Goal: Task Accomplishment & Management: Use online tool/utility

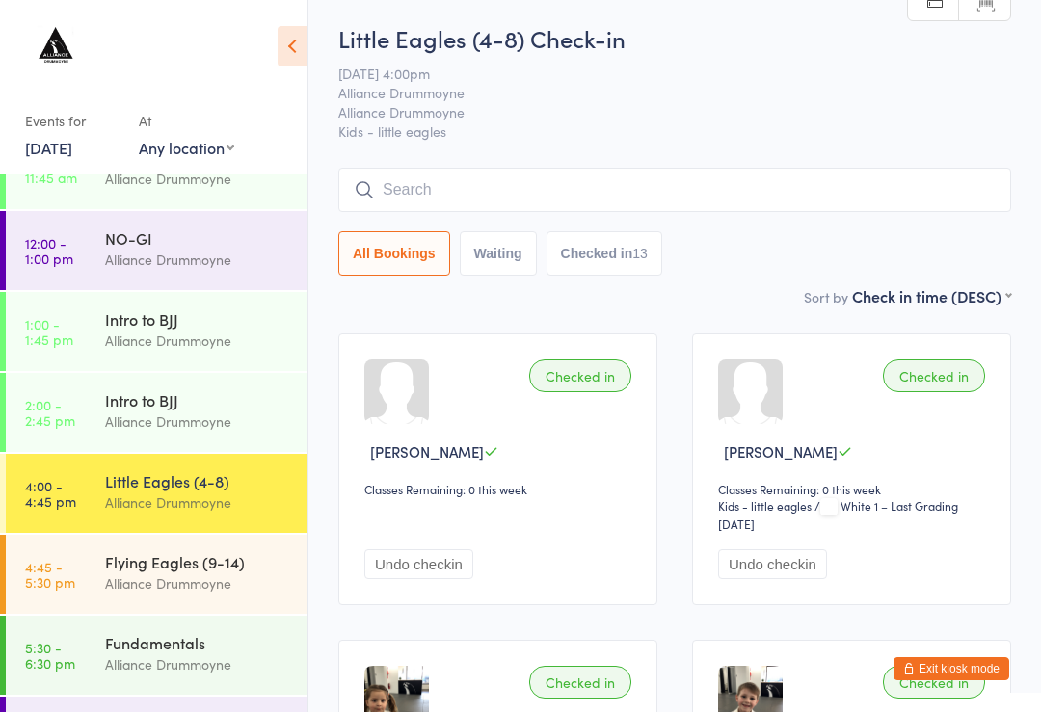
scroll to position [126, 0]
click at [56, 554] on link "4:45 - 5:30 pm Flying Eagles (9-14) Alliance Drummoyne" at bounding box center [157, 574] width 302 height 79
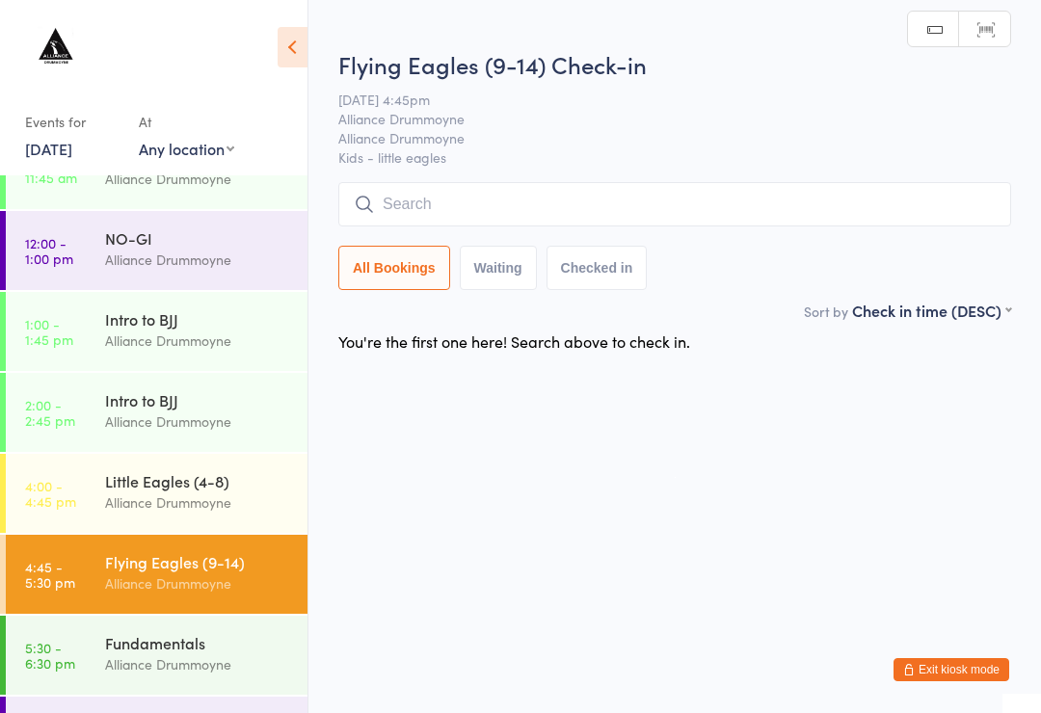
click at [696, 203] on input "search" at bounding box center [674, 204] width 673 height 44
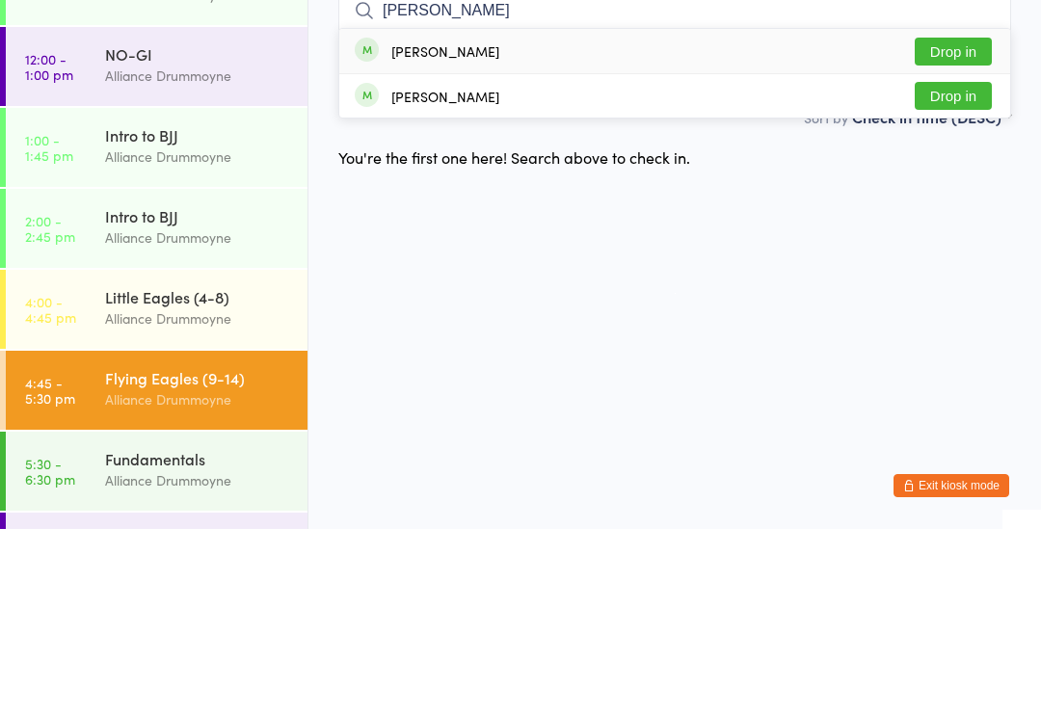
type input "[PERSON_NAME]"
click at [945, 222] on button "Drop in" at bounding box center [952, 236] width 77 height 28
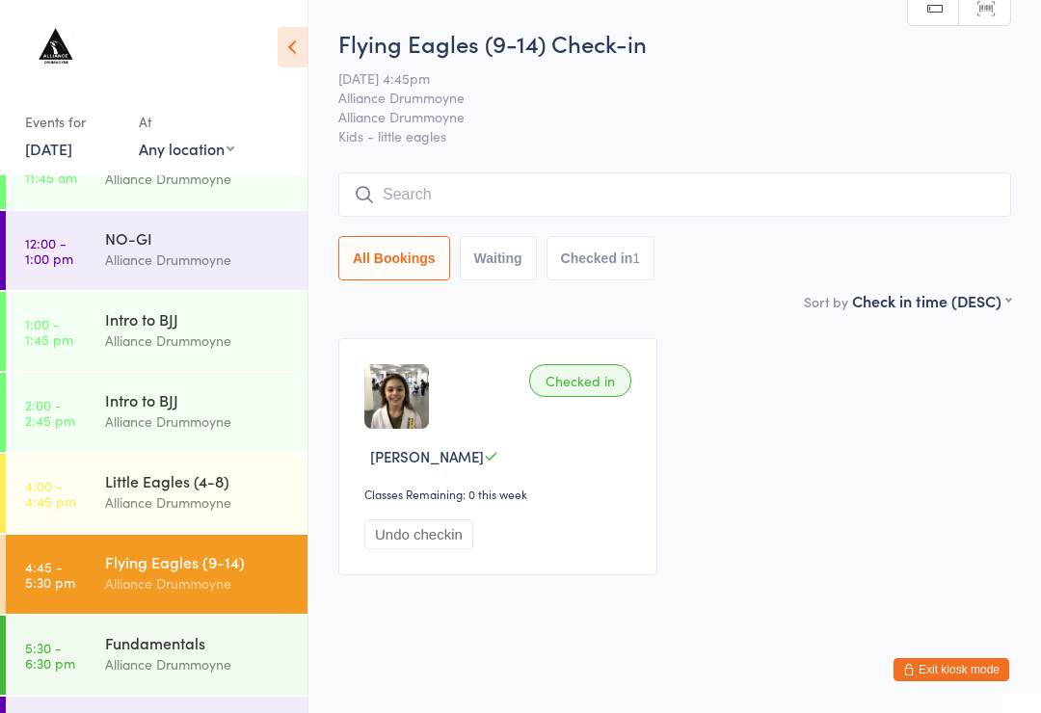
click at [464, 216] on input "search" at bounding box center [674, 194] width 673 height 44
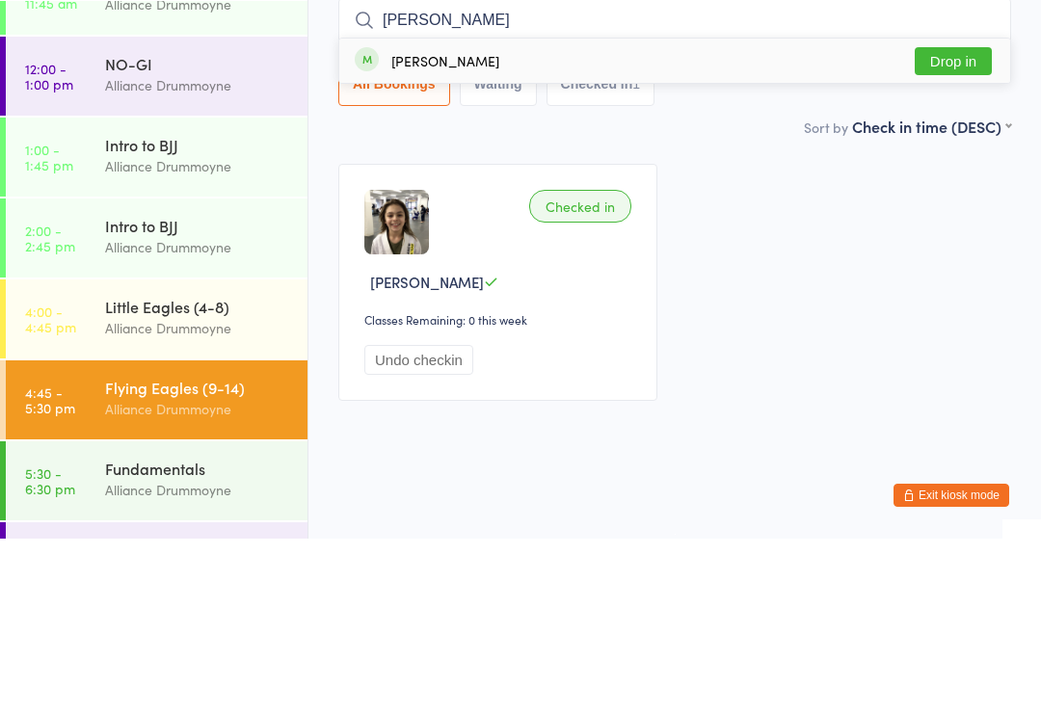
type input "[PERSON_NAME]"
click at [451, 227] on div "[PERSON_NAME]" at bounding box center [445, 234] width 108 height 15
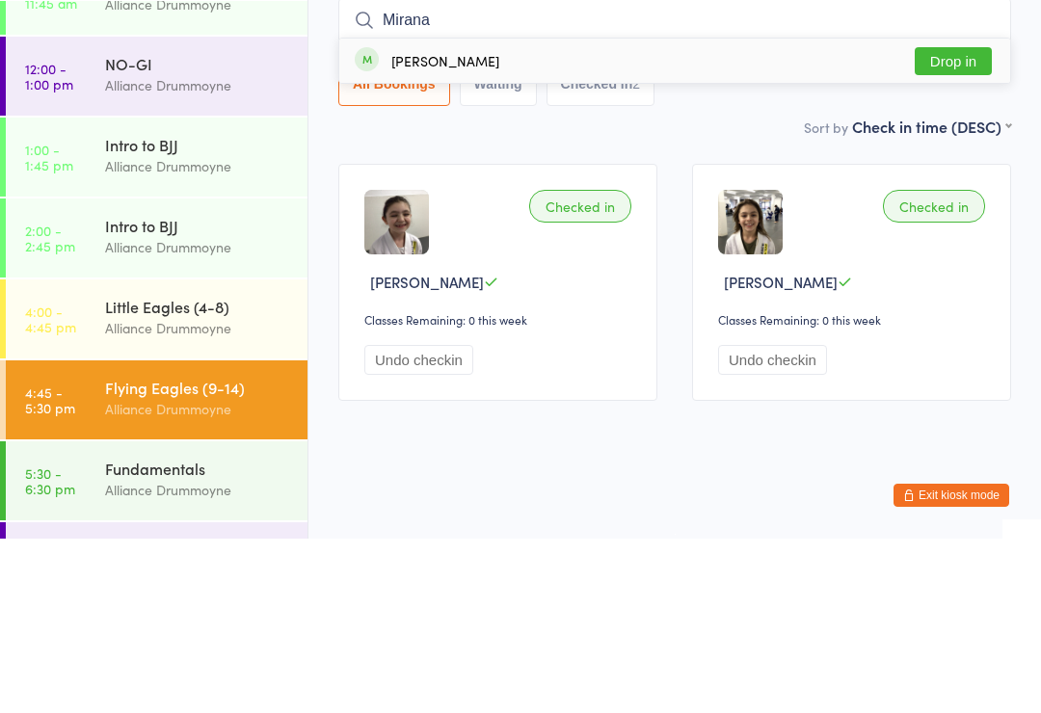
type input "Mirana"
click at [937, 222] on button "Drop in" at bounding box center [952, 236] width 77 height 28
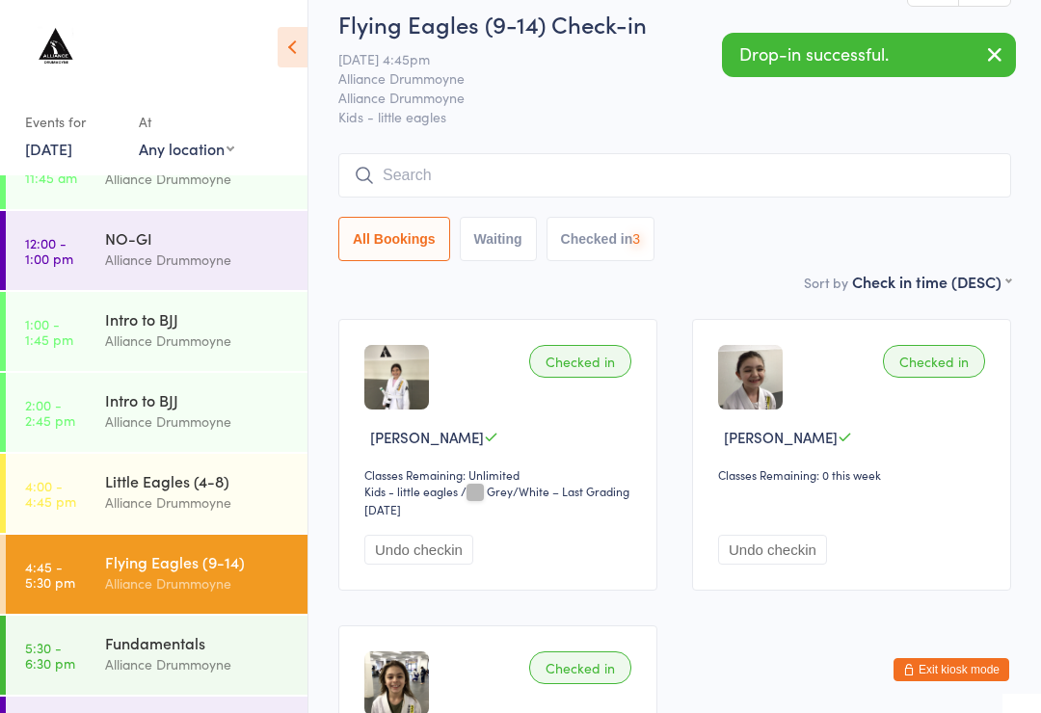
click at [760, 174] on input "search" at bounding box center [674, 175] width 673 height 44
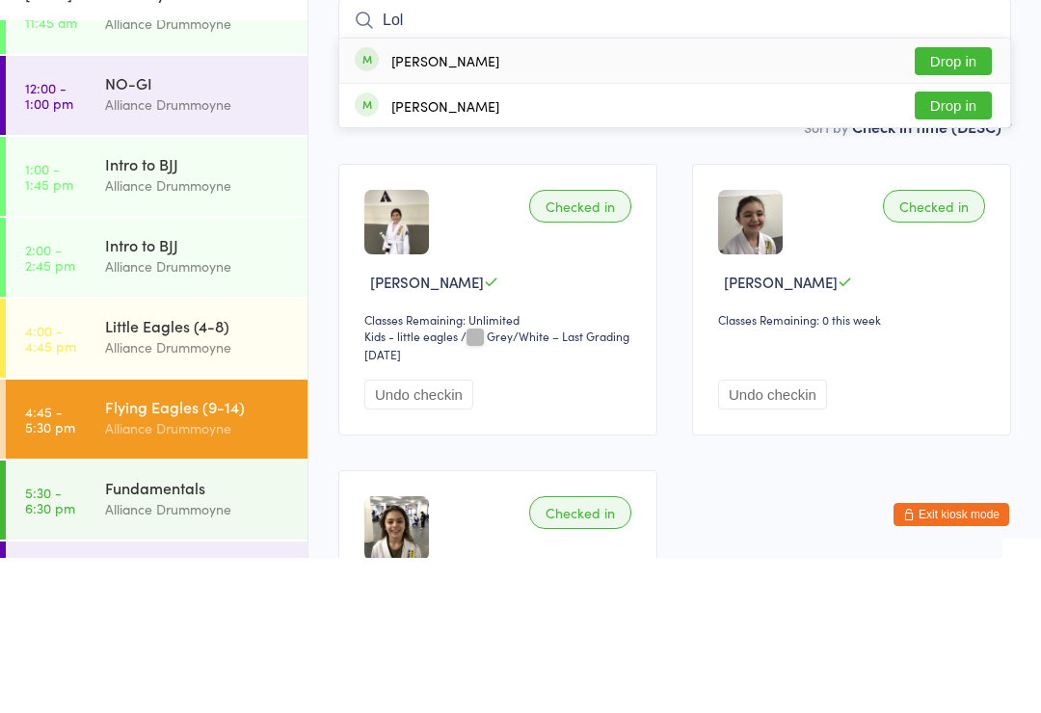
type input "Lol"
click at [934, 247] on button "Drop in" at bounding box center [952, 261] width 77 height 28
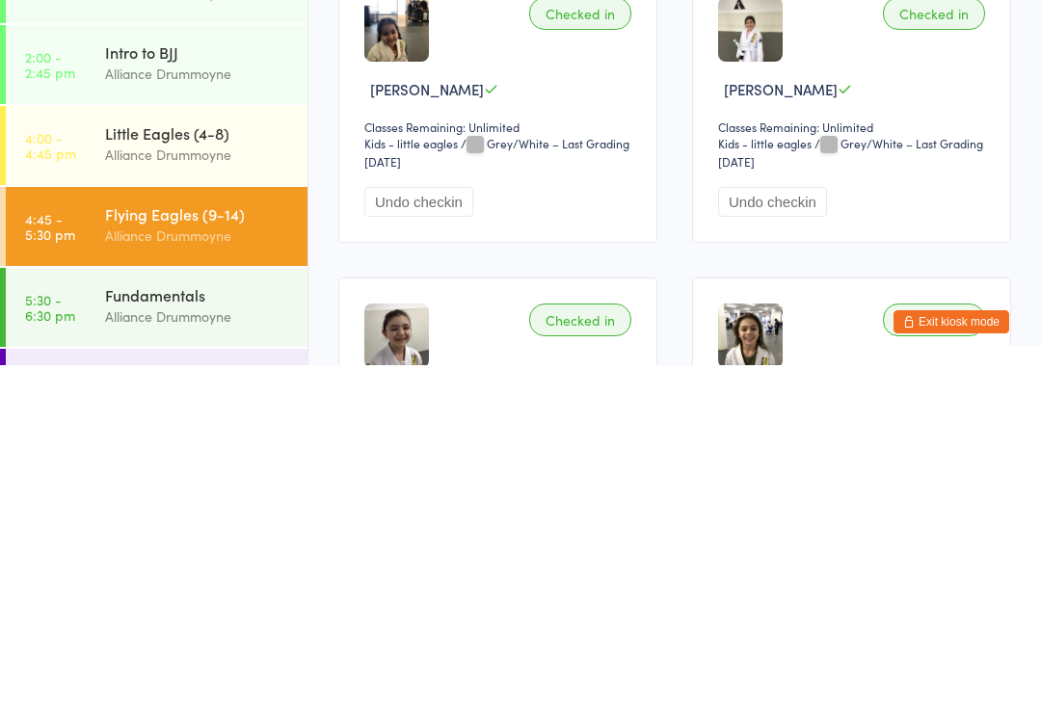
click at [170, 572] on div "Alliance Drummoyne" at bounding box center [198, 583] width 186 height 22
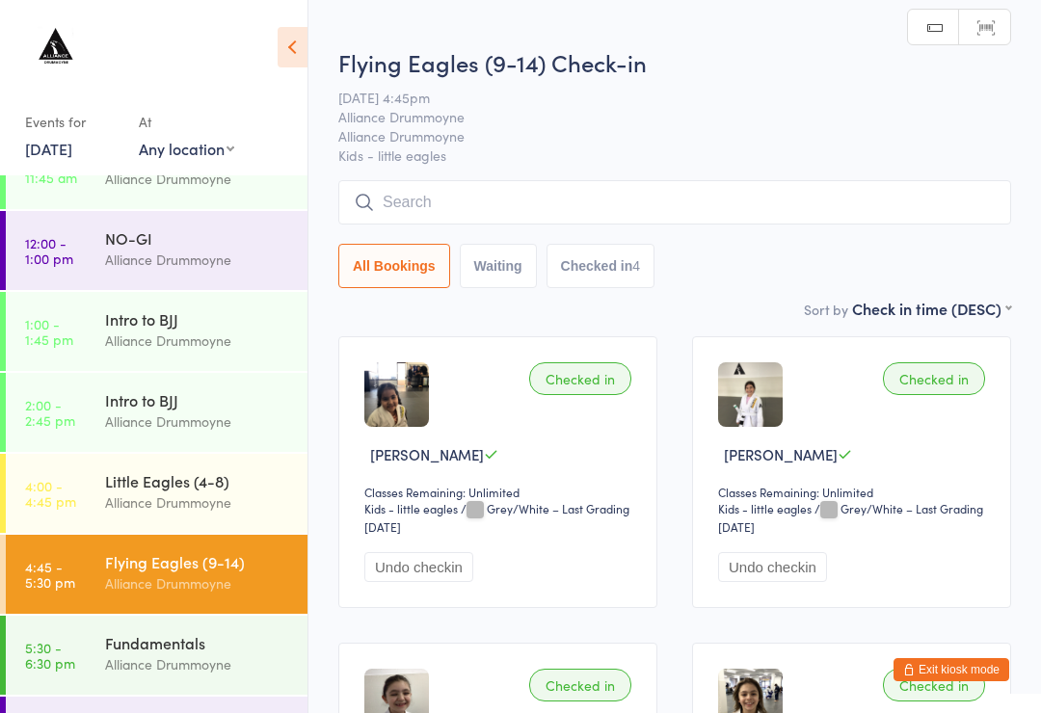
scroll to position [14, 0]
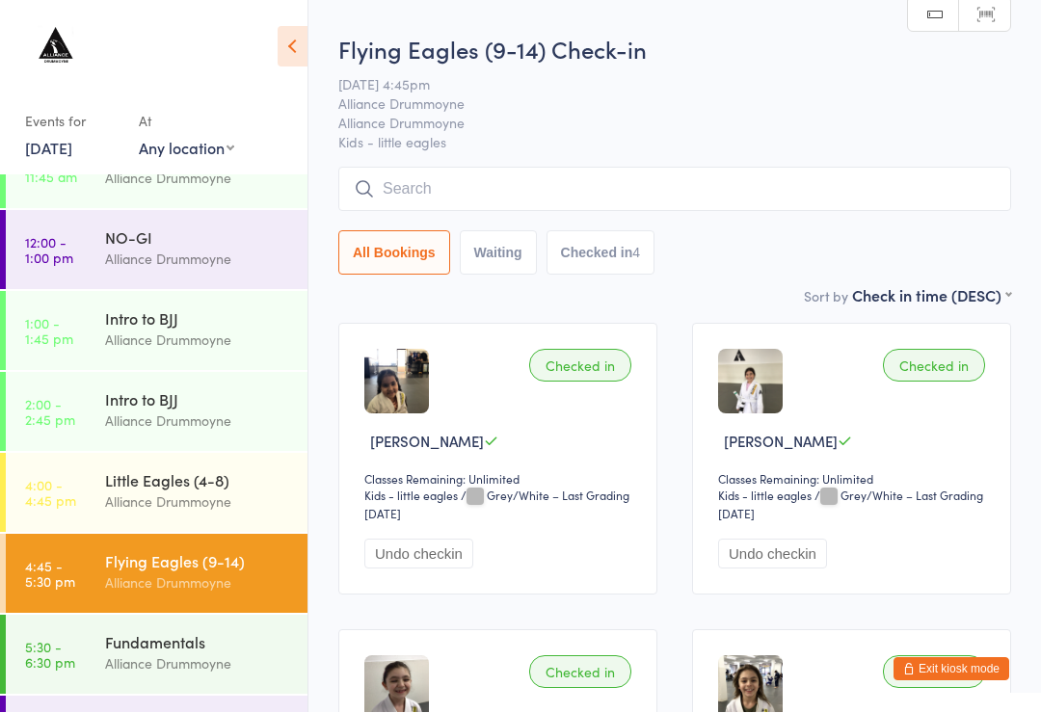
click at [187, 488] on div "Little Eagles (4-8)" at bounding box center [198, 480] width 186 height 21
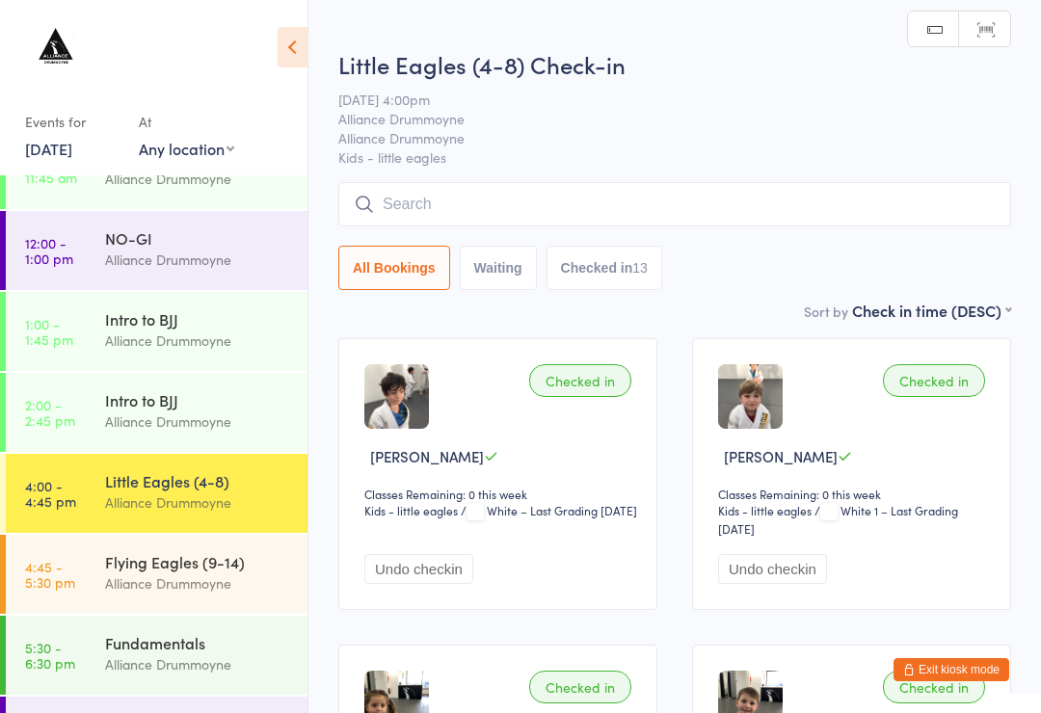
click at [757, 203] on input "search" at bounding box center [674, 204] width 673 height 44
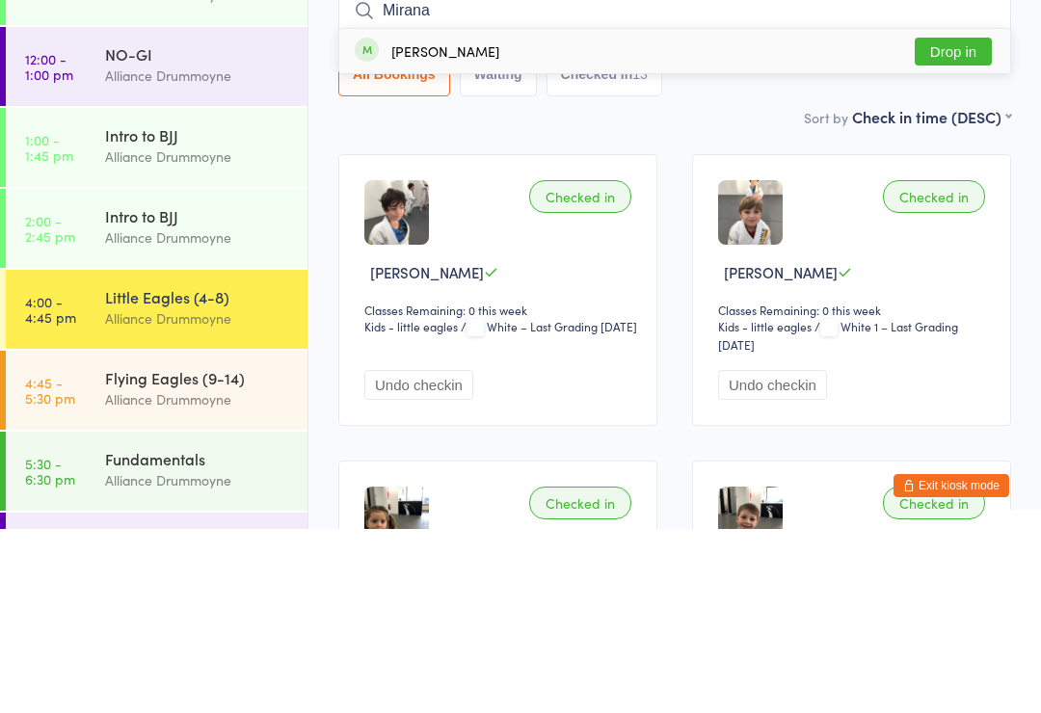
type input "Mirana"
click at [968, 222] on button "Drop in" at bounding box center [952, 236] width 77 height 28
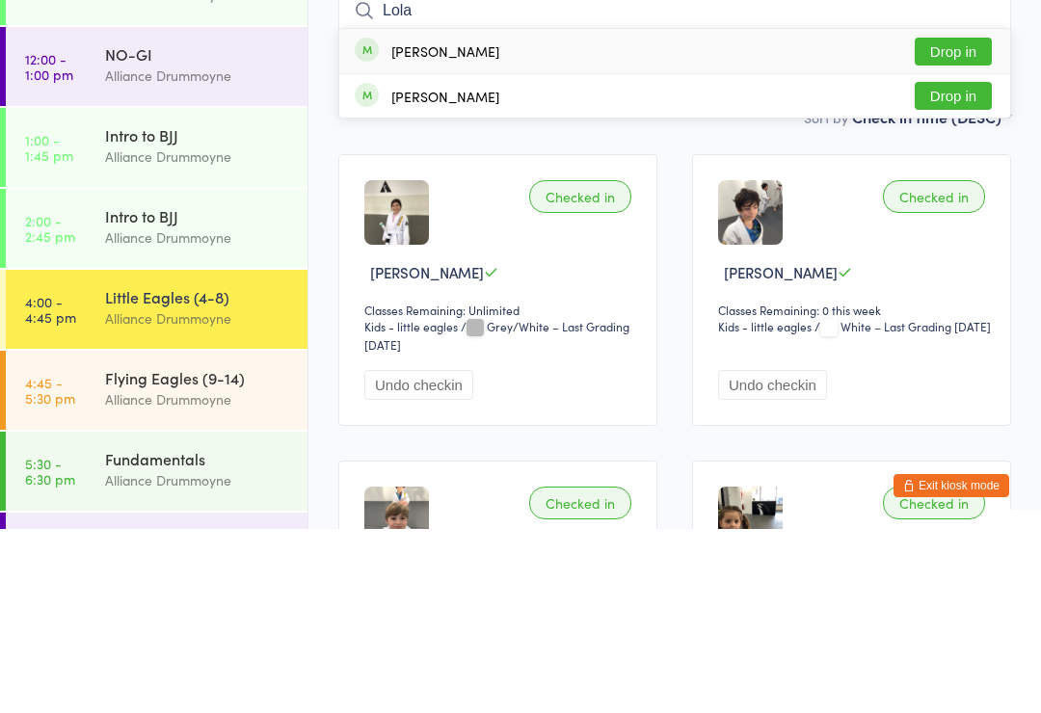
type input "Lola"
click at [962, 266] on button "Drop in" at bounding box center [952, 280] width 77 height 28
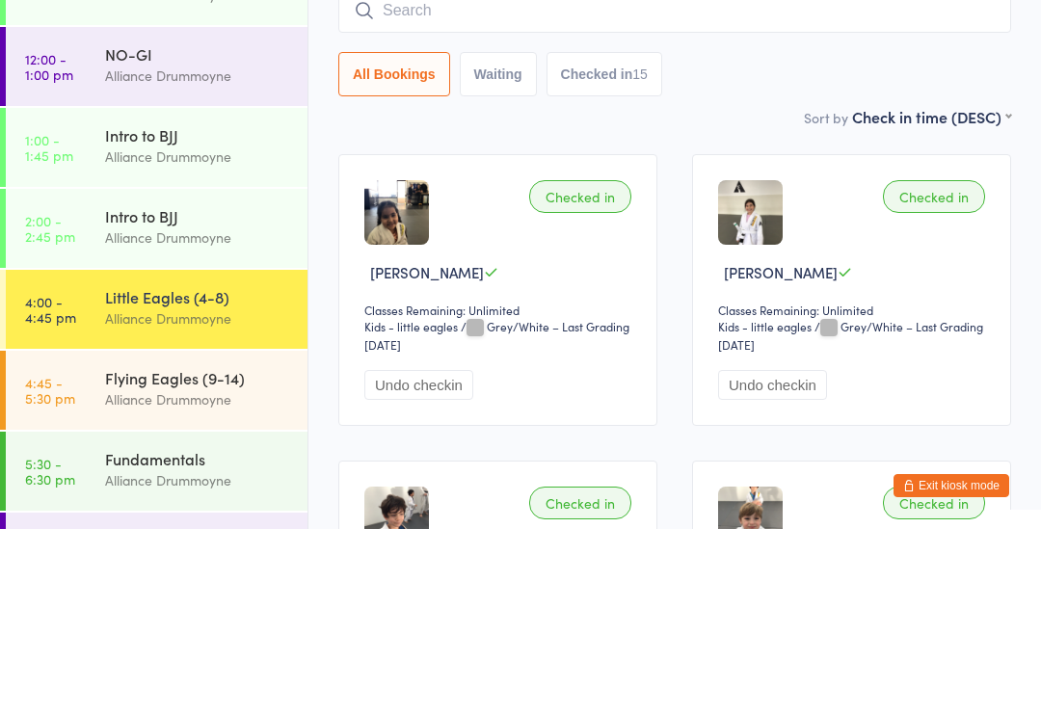
click at [122, 470] on div "Little Eagles (4-8)" at bounding box center [198, 480] width 186 height 21
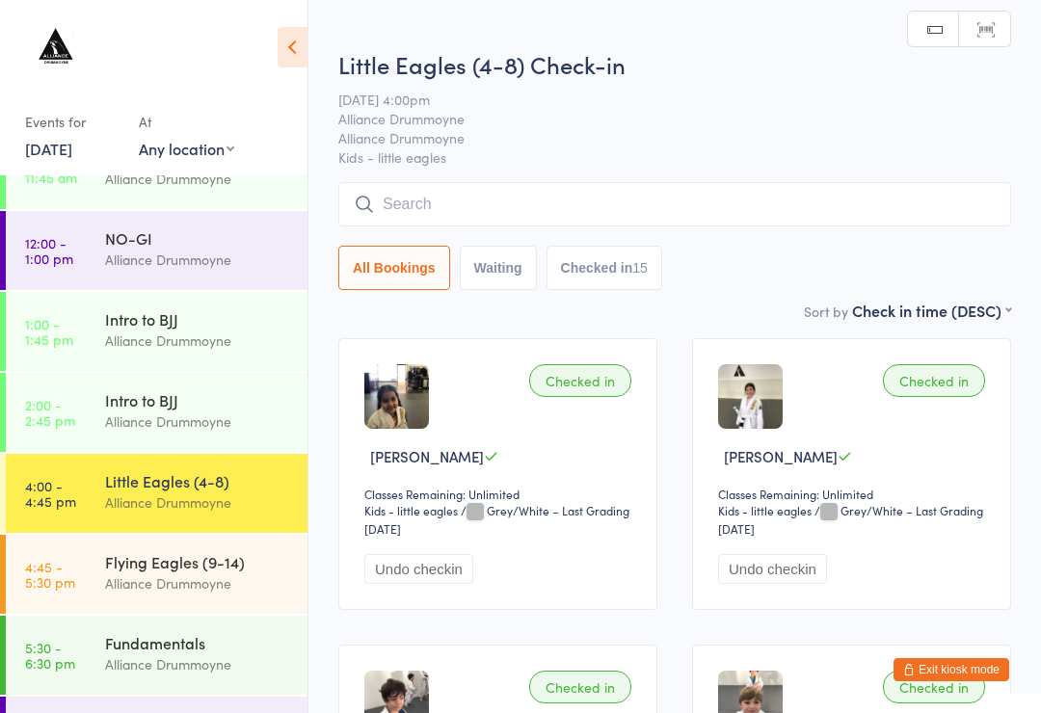
click at [424, 200] on input "search" at bounding box center [674, 204] width 673 height 44
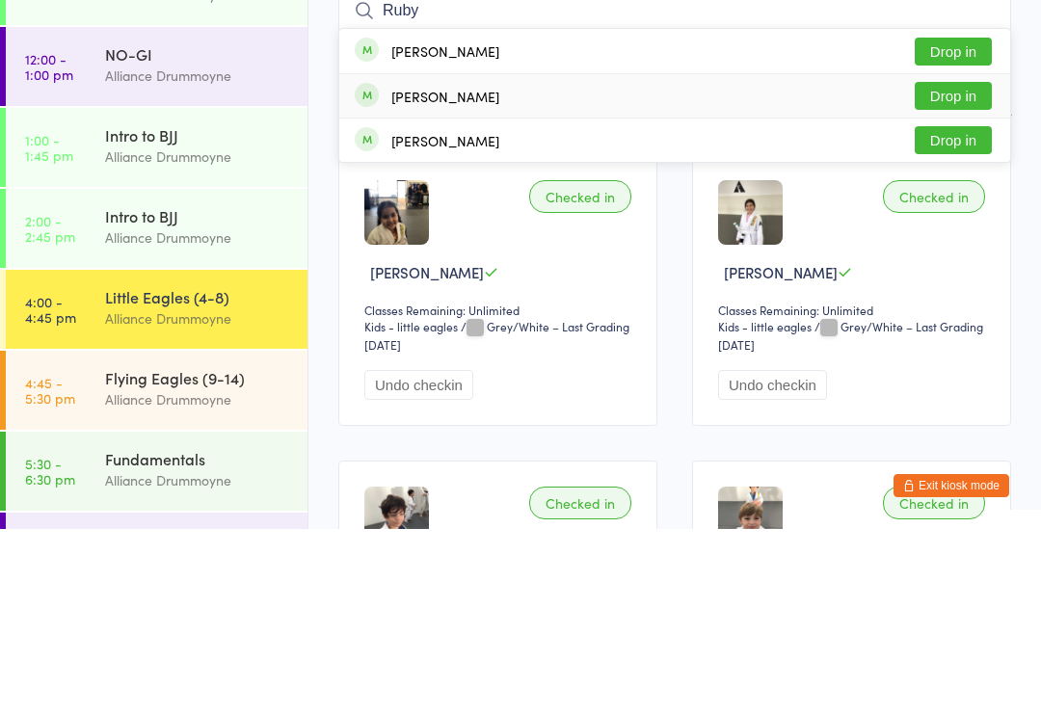
type input "Ruby"
click at [480, 273] on div "[PERSON_NAME]" at bounding box center [445, 280] width 108 height 15
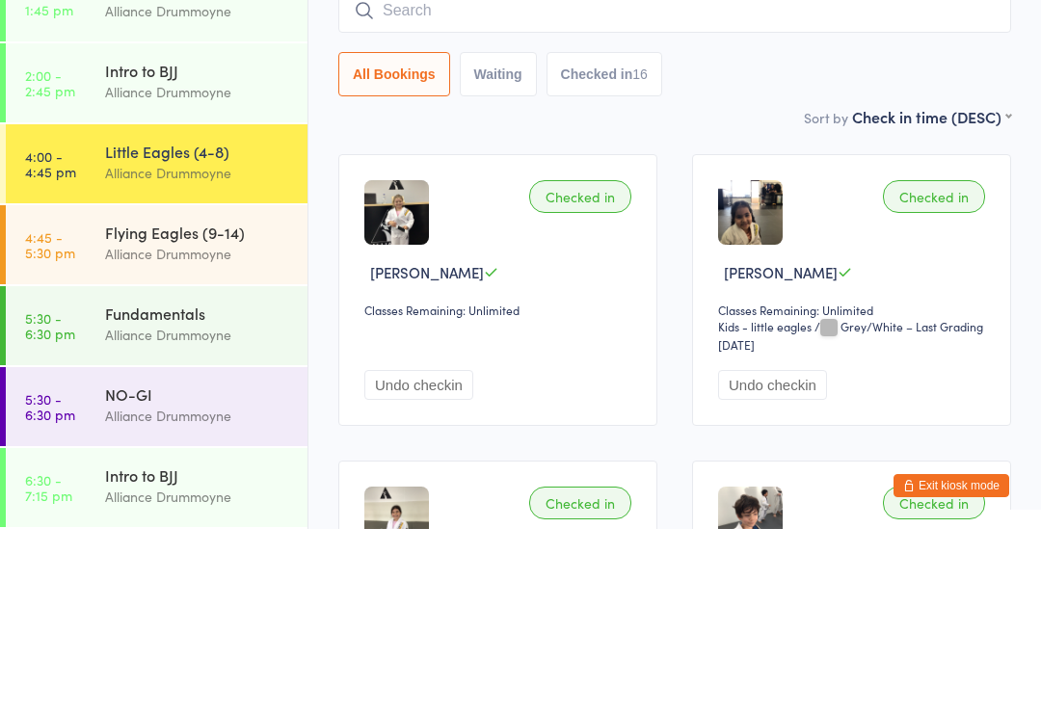
scroll to position [272, 0]
click at [240, 406] on div "Flying Eagles (9-14)" at bounding box center [198, 416] width 186 height 21
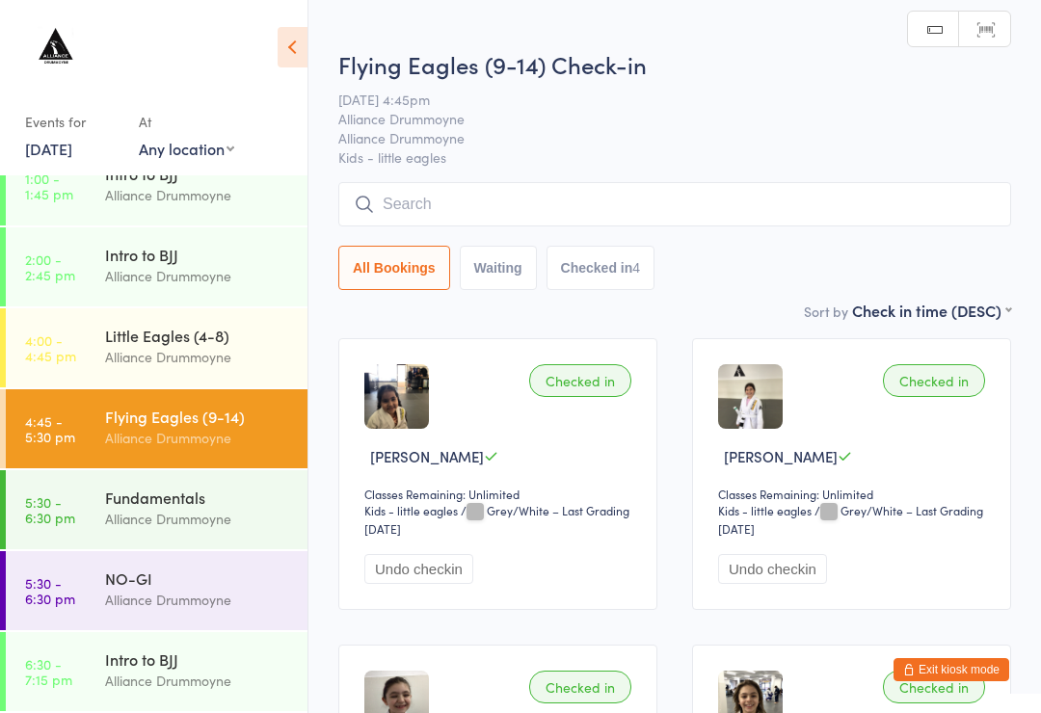
click at [607, 206] on input "search" at bounding box center [674, 204] width 673 height 44
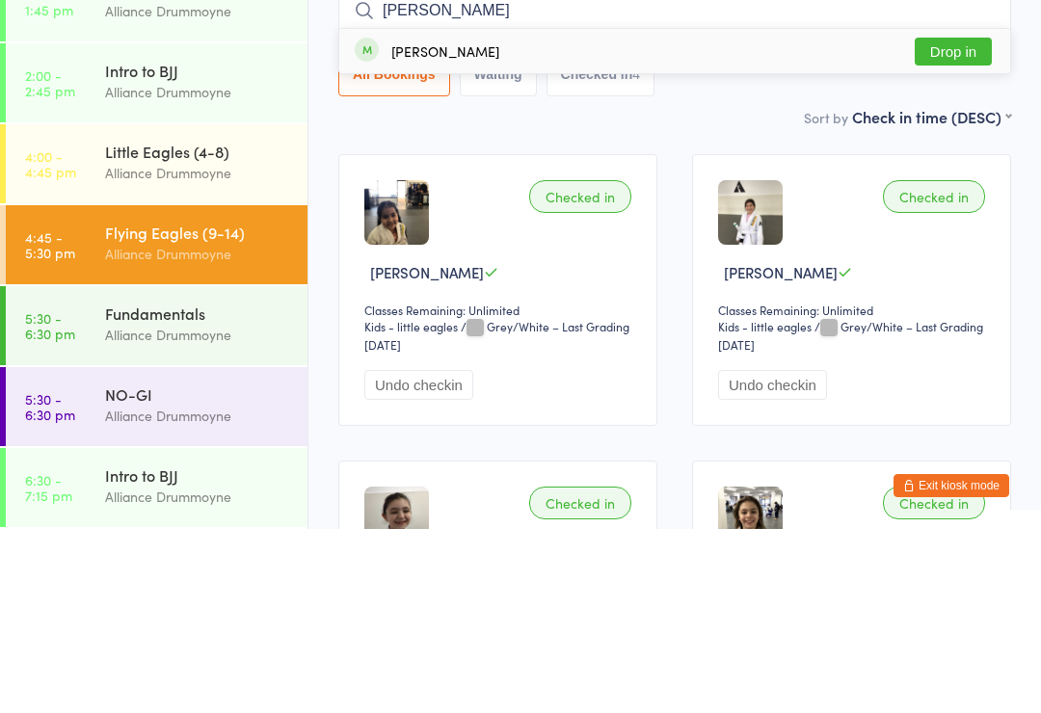
type input "[PERSON_NAME]"
click at [961, 222] on button "Drop in" at bounding box center [952, 236] width 77 height 28
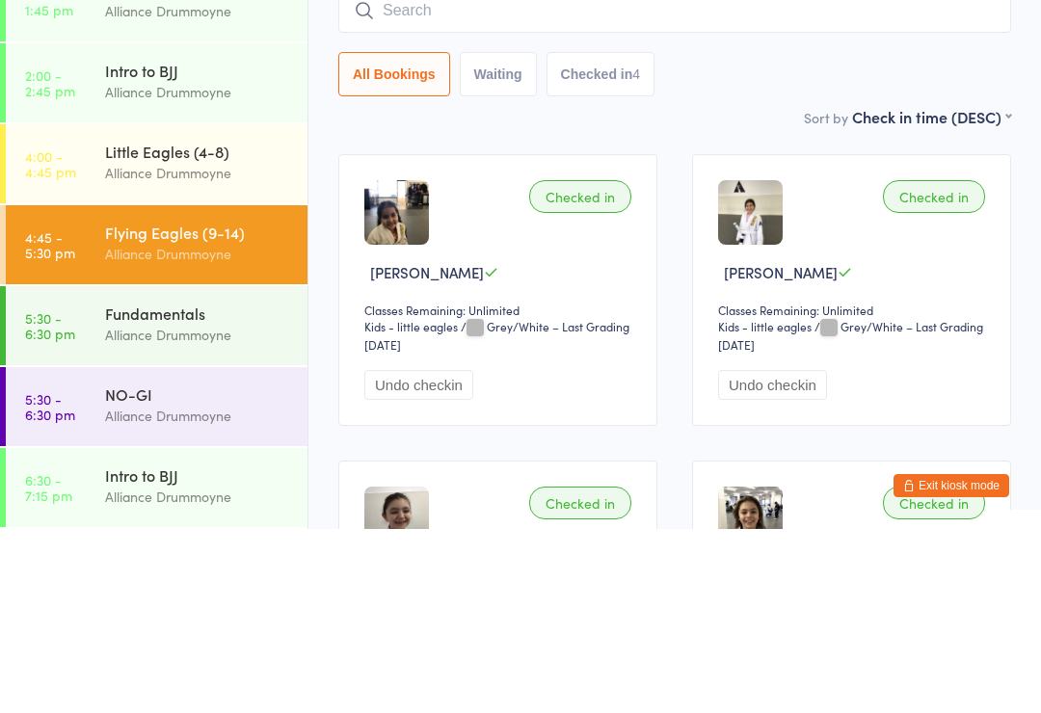
scroll to position [184, 0]
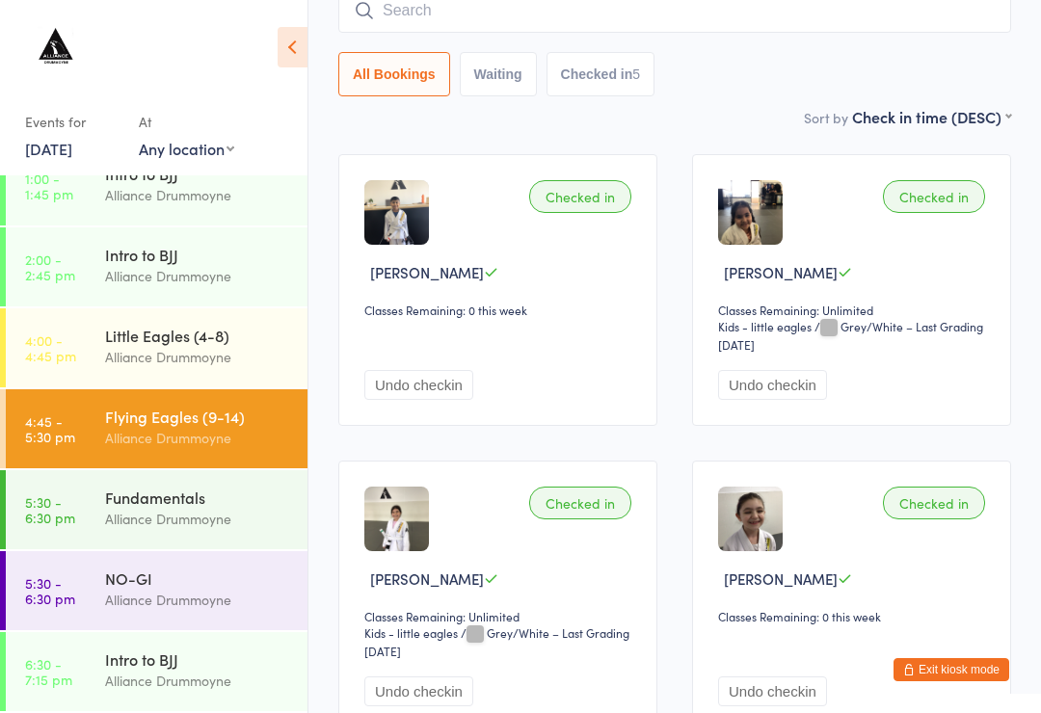
click at [725, 30] on input "search" at bounding box center [674, 10] width 673 height 44
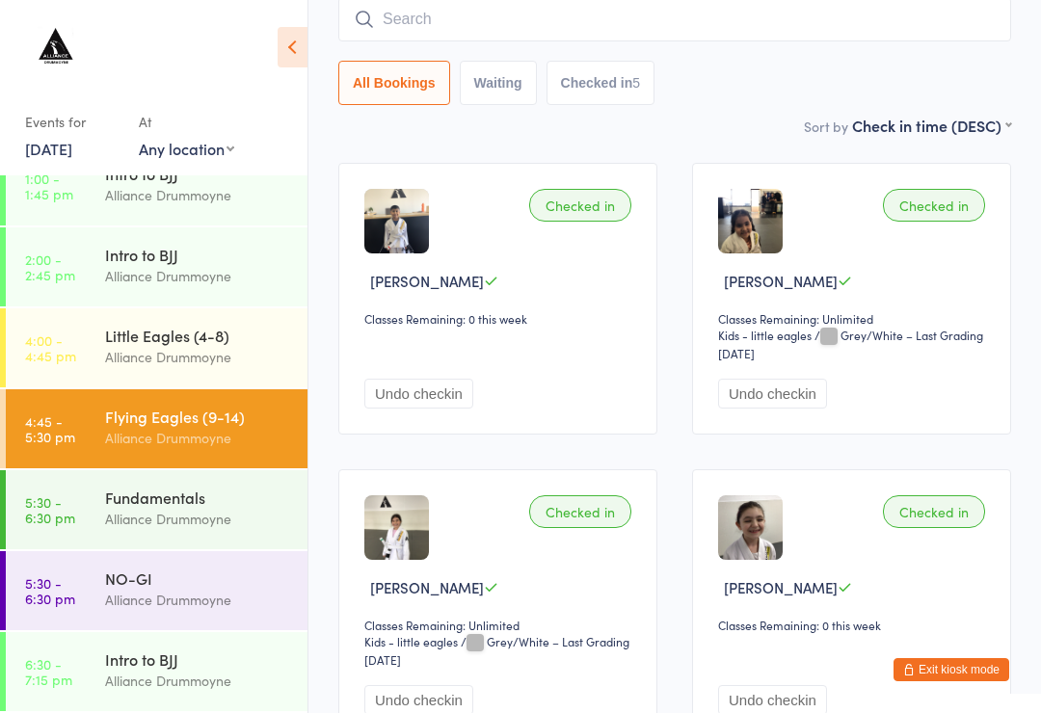
scroll to position [174, 0]
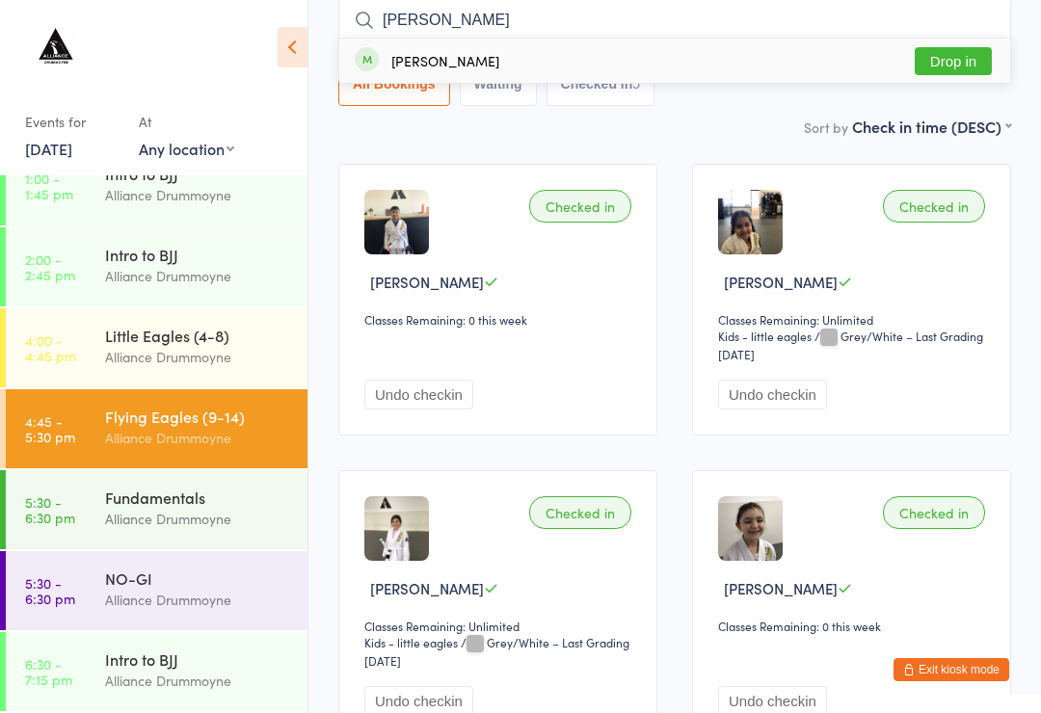
type input "[PERSON_NAME]"
click at [958, 62] on button "Drop in" at bounding box center [952, 61] width 77 height 28
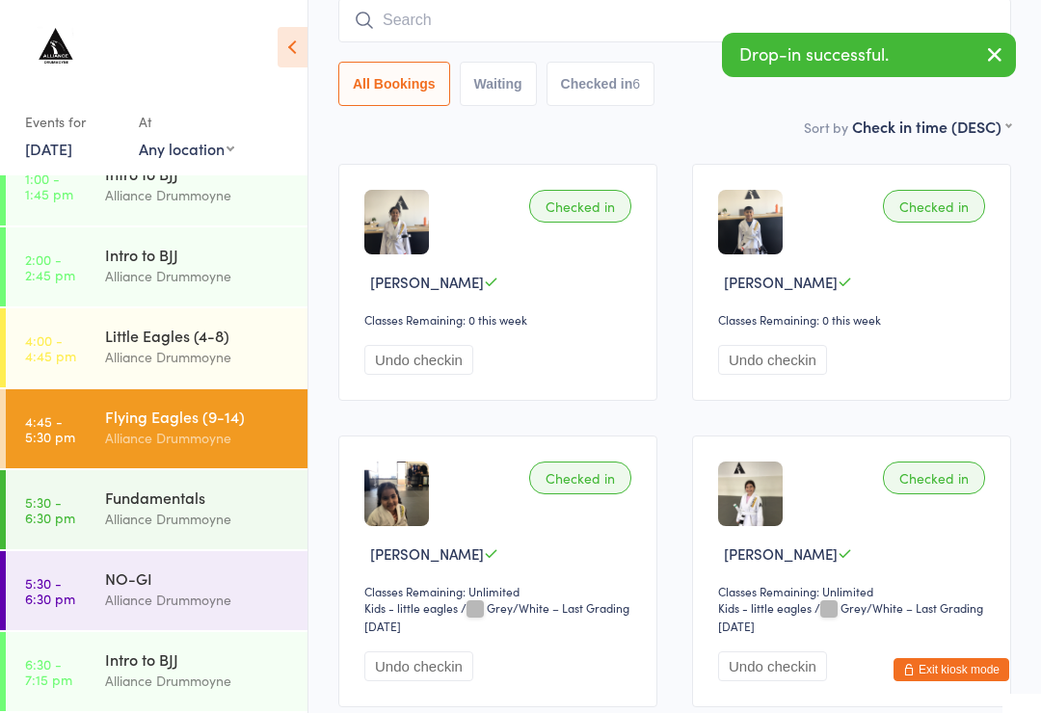
click at [415, 0] on input "search" at bounding box center [674, 20] width 673 height 44
type input "E"
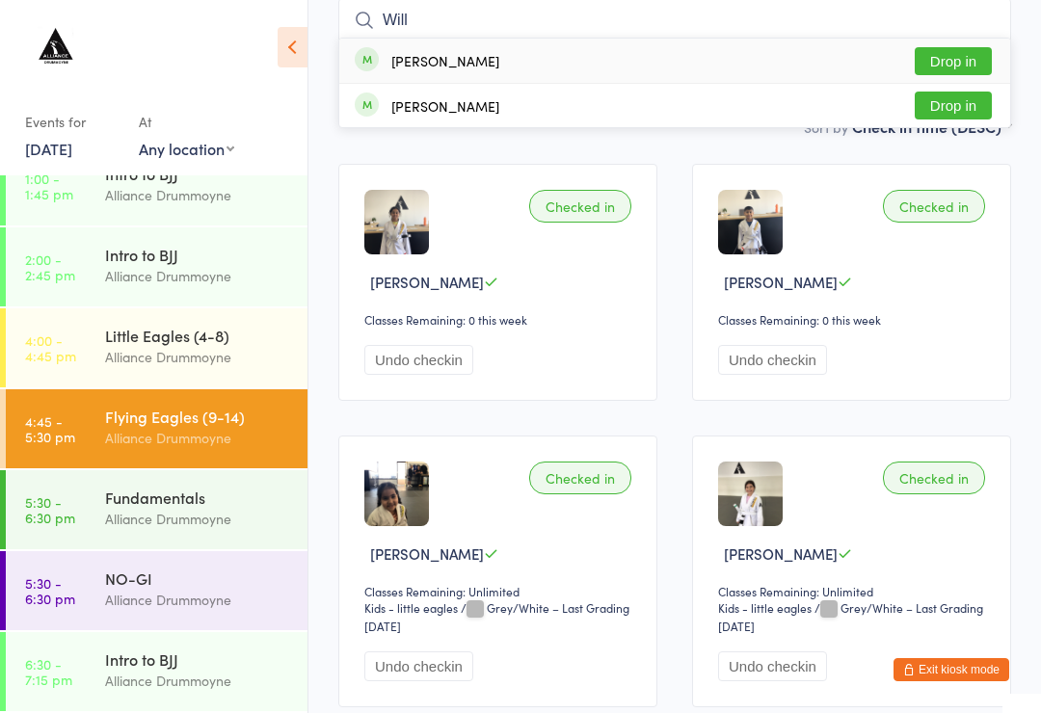
type input "Will"
click at [955, 51] on button "Drop in" at bounding box center [952, 61] width 77 height 28
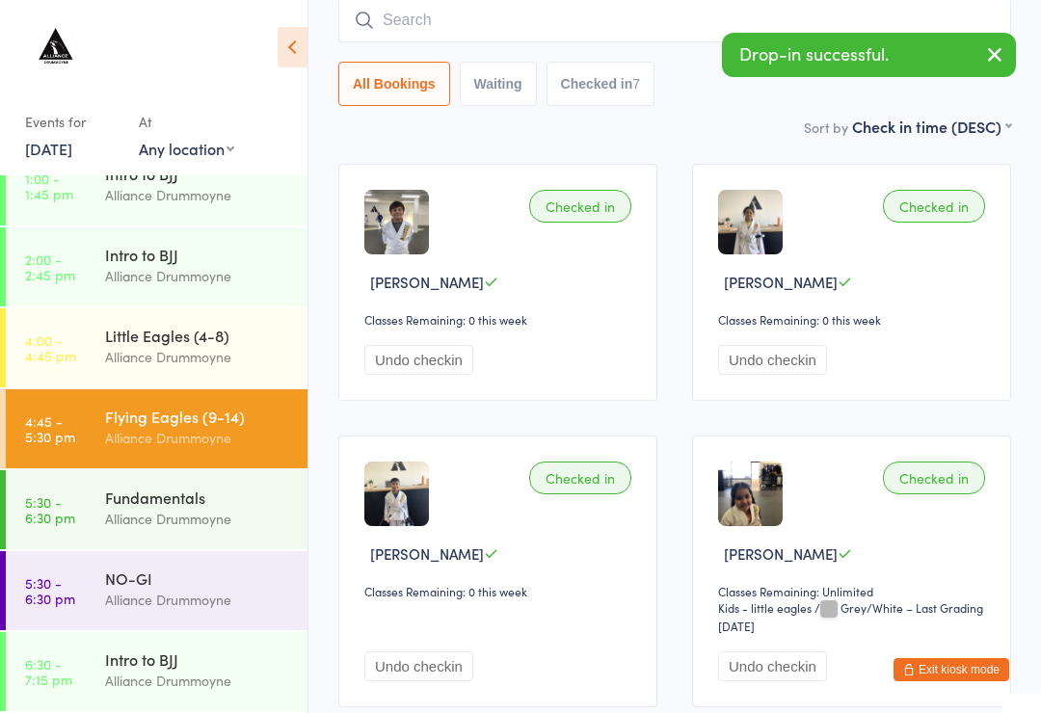
click at [534, 19] on input "search" at bounding box center [674, 20] width 673 height 44
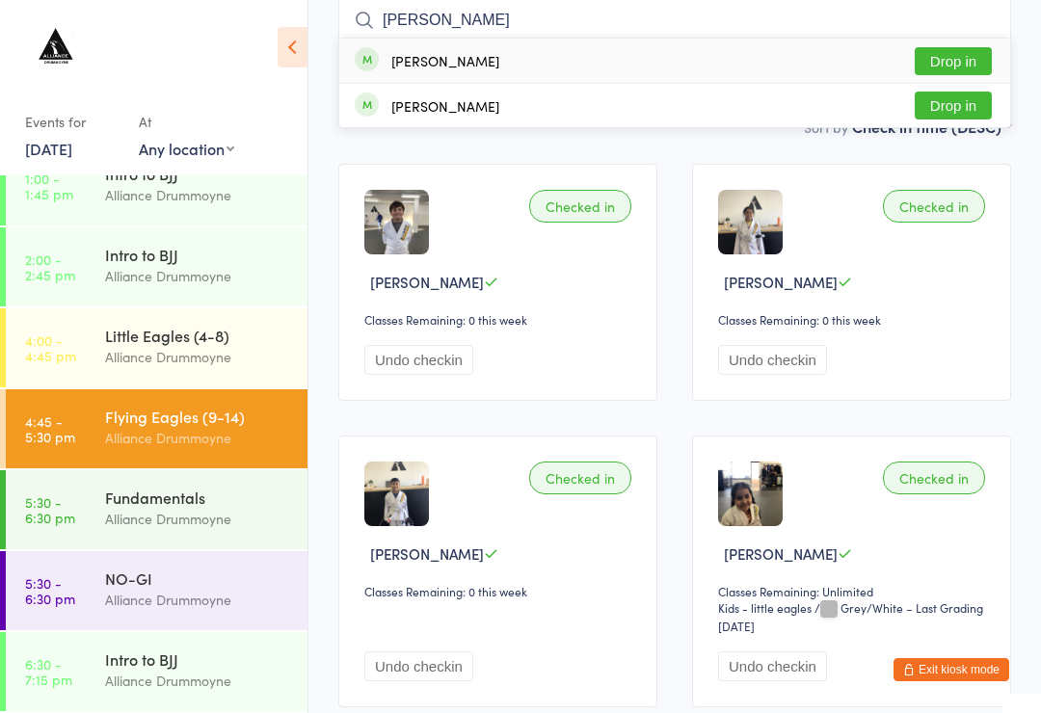
type input "[PERSON_NAME]"
click at [581, 66] on div "[PERSON_NAME] Drop in" at bounding box center [674, 61] width 671 height 44
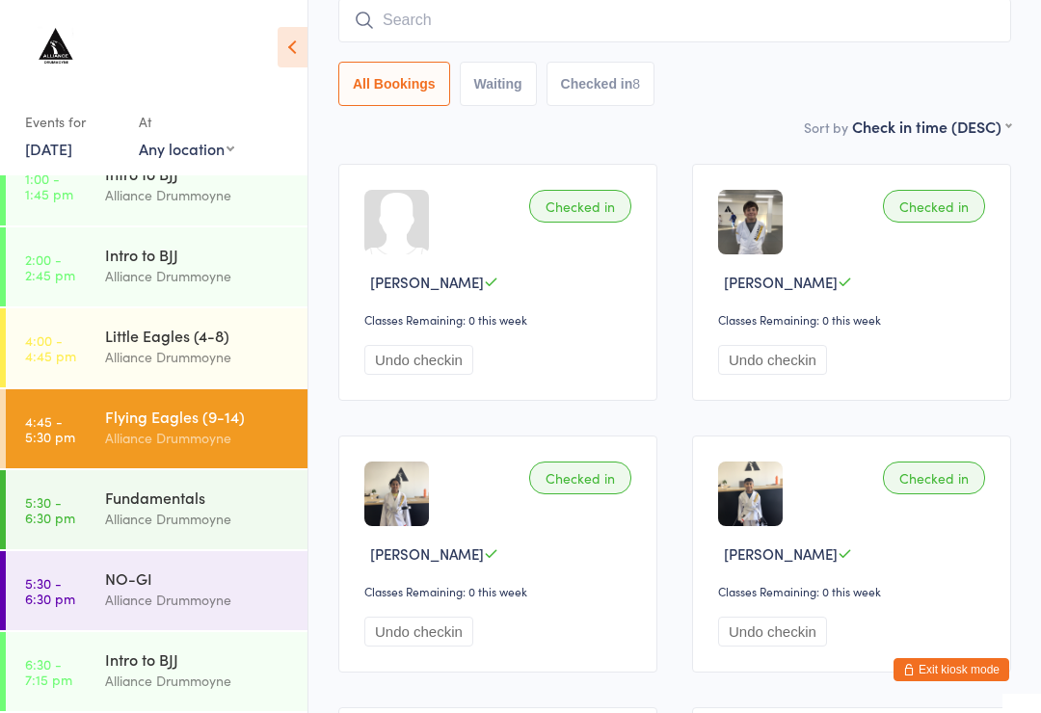
click at [750, 28] on input "search" at bounding box center [674, 20] width 673 height 44
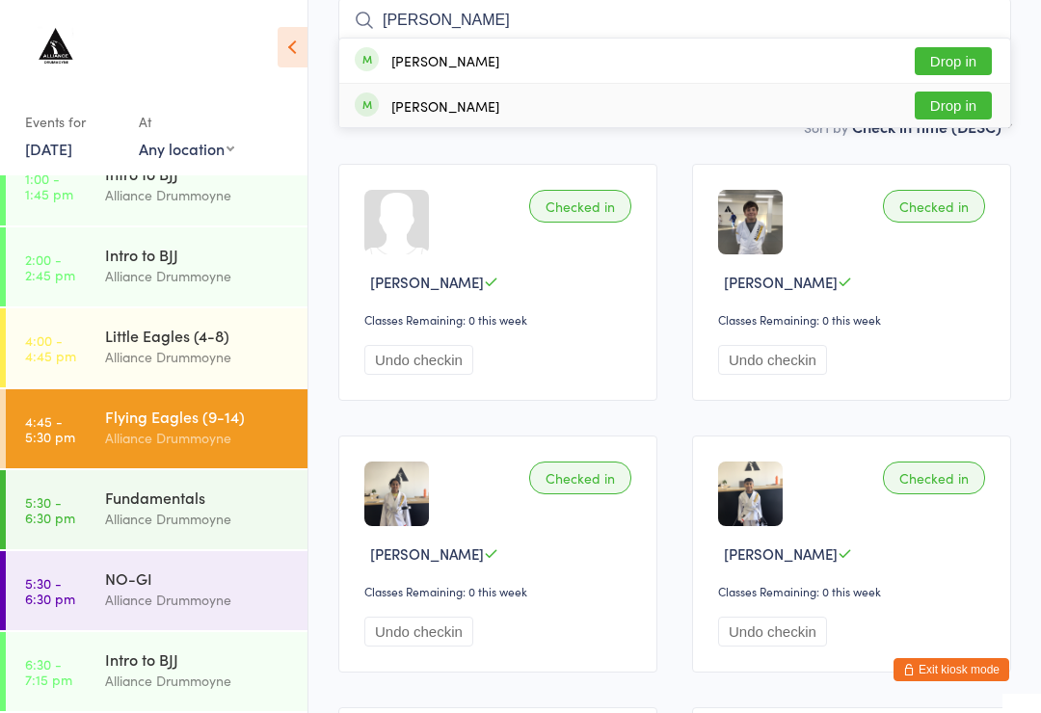
type input "[PERSON_NAME]"
click at [631, 117] on div "[PERSON_NAME] Drop in" at bounding box center [674, 105] width 671 height 43
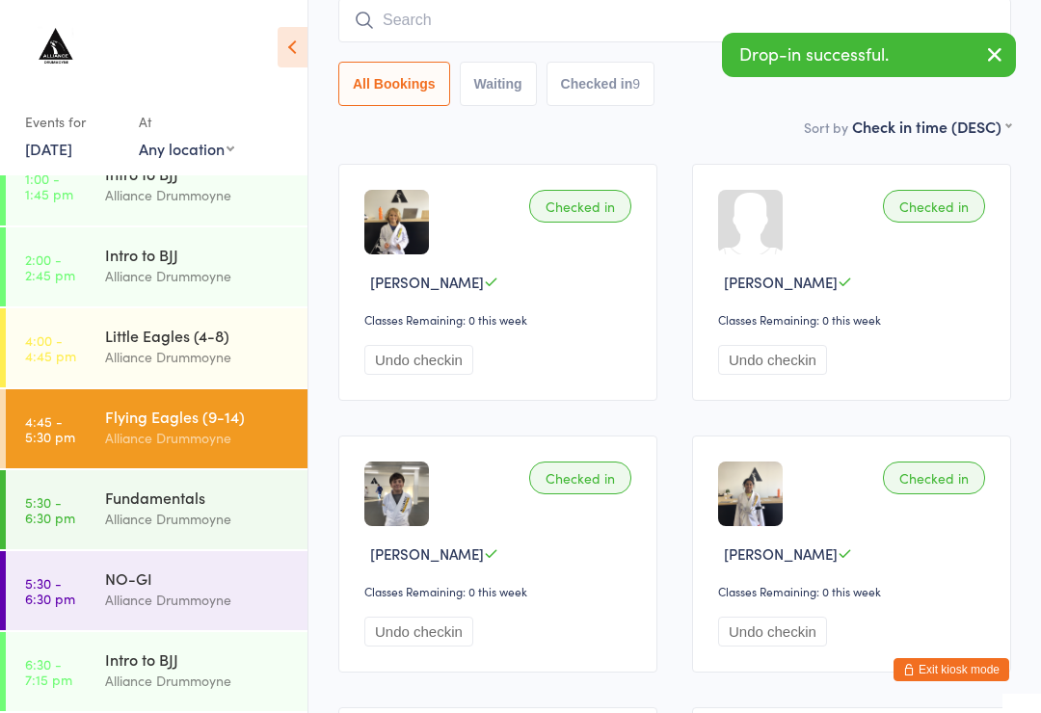
click at [427, 22] on input "search" at bounding box center [674, 20] width 673 height 44
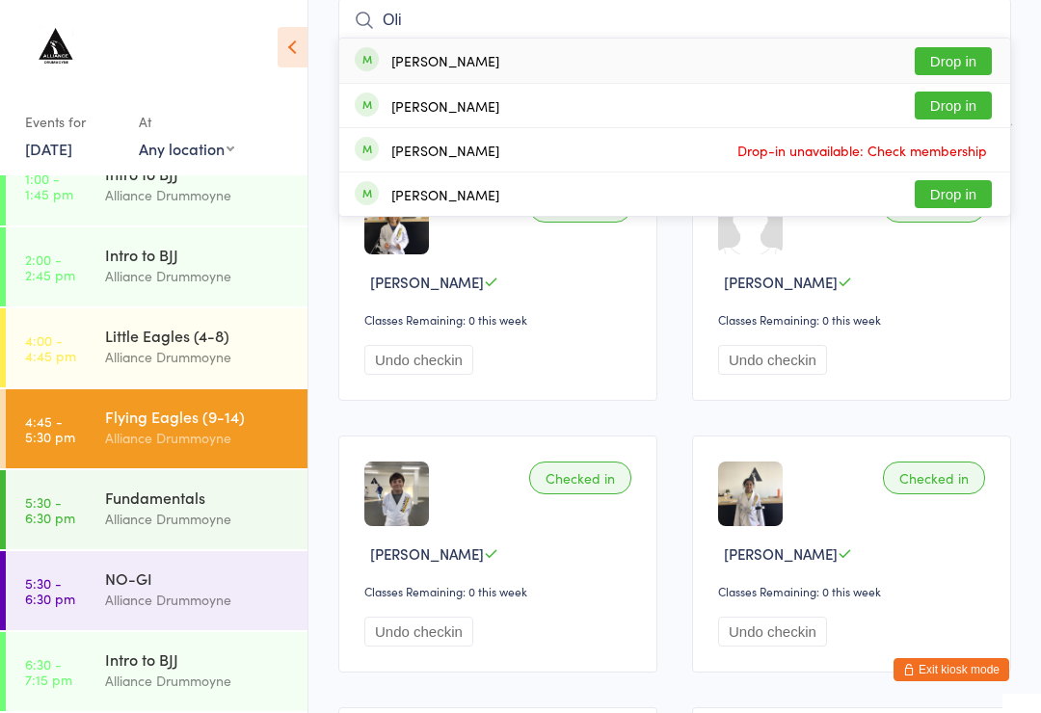
type input "Oli"
click at [374, 49] on div "[PERSON_NAME] Drop in" at bounding box center [674, 61] width 671 height 44
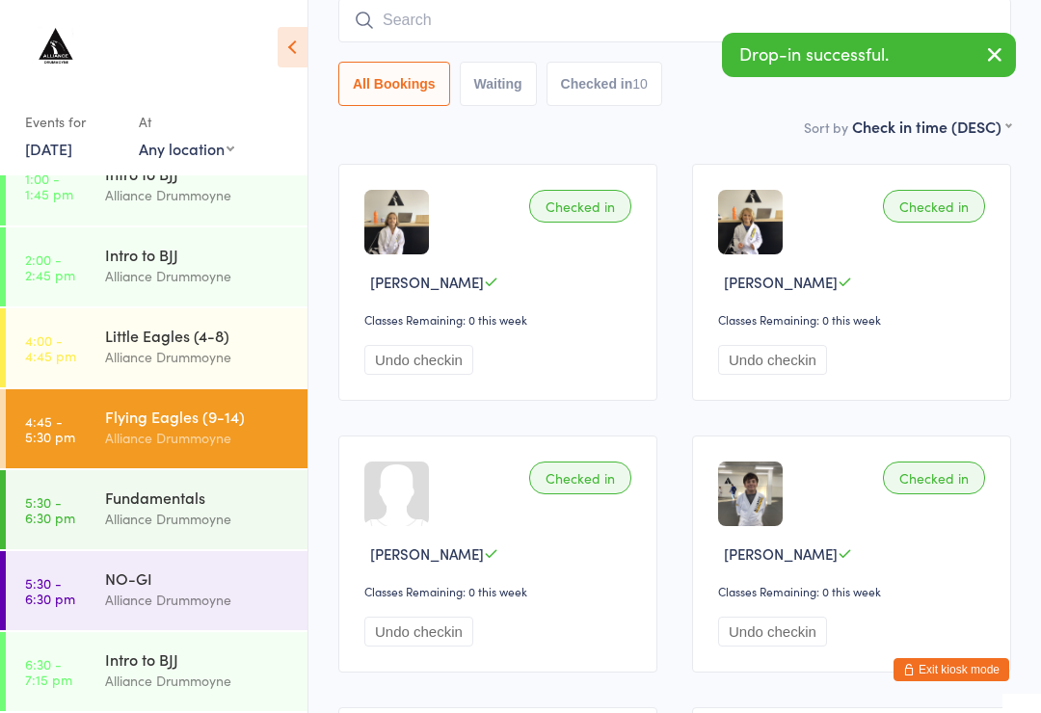
click at [503, 19] on input "search" at bounding box center [674, 20] width 673 height 44
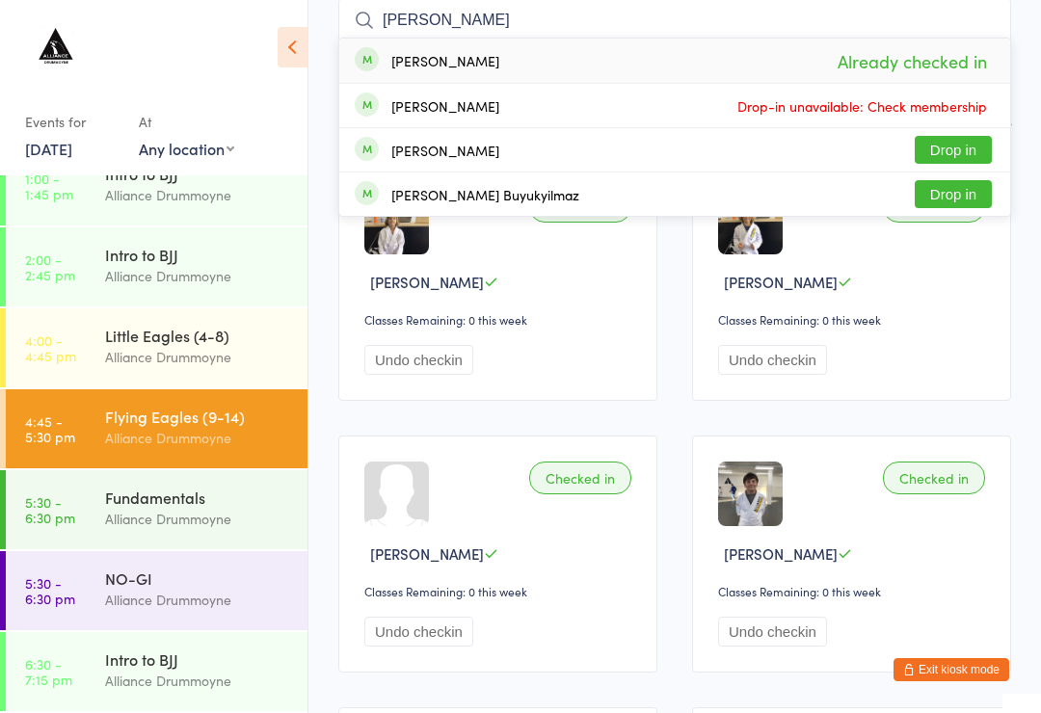
type input "[PERSON_NAME]"
click at [791, 190] on div "[PERSON_NAME] Buyukyilmaz Drop in" at bounding box center [674, 193] width 671 height 43
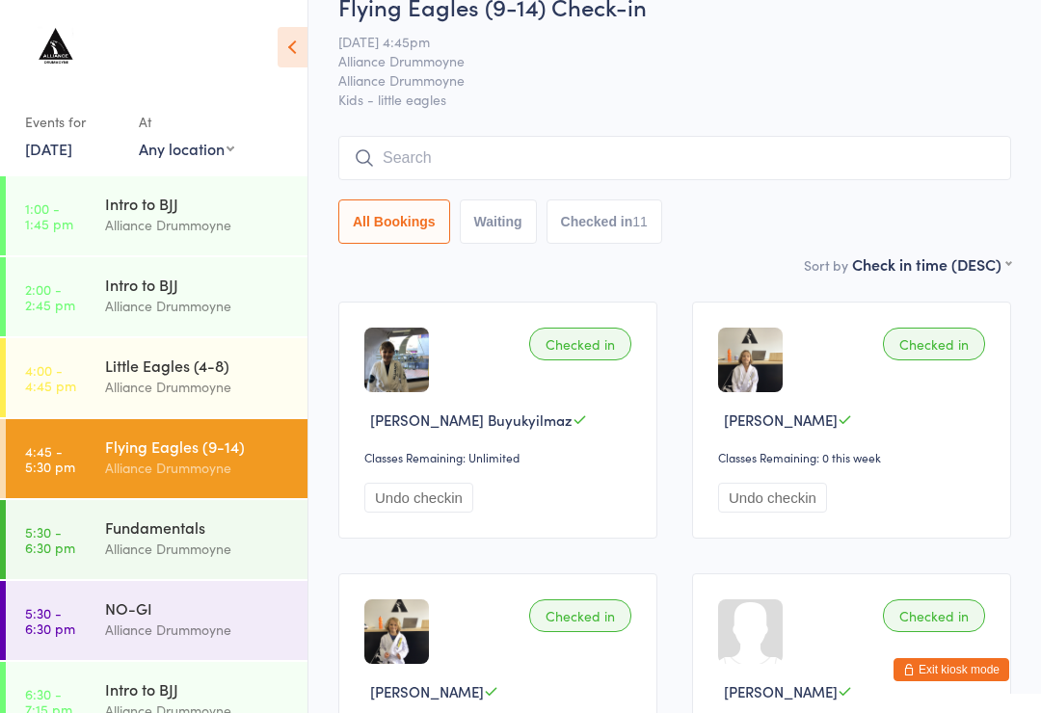
scroll to position [0, 0]
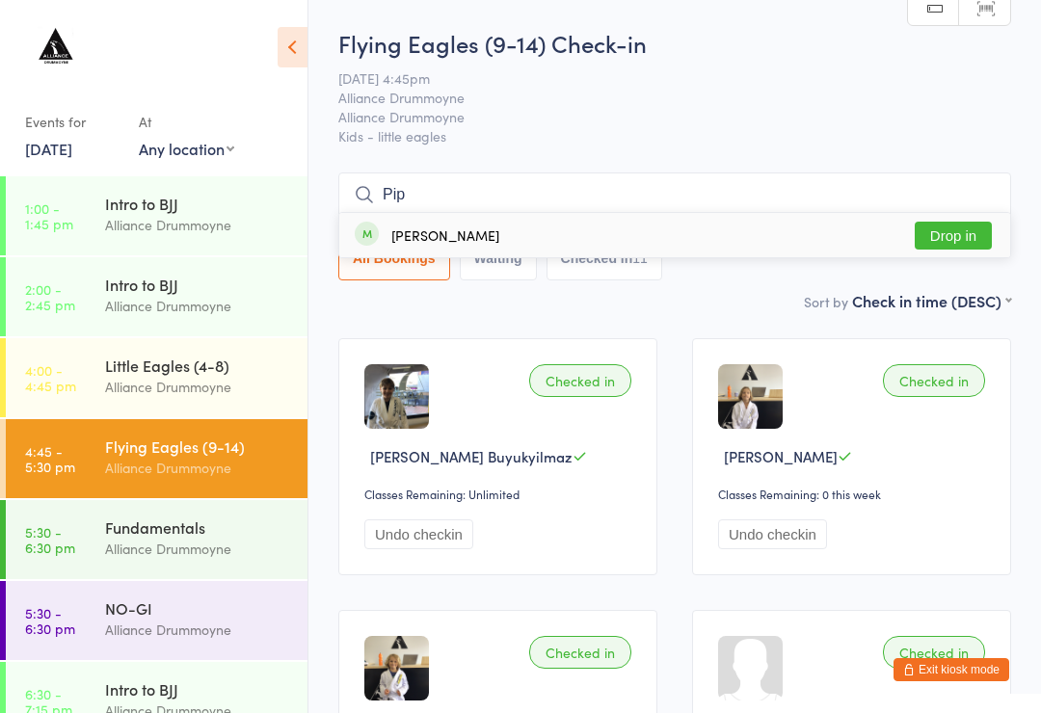
type input "Pip"
click at [960, 234] on button "Drop in" at bounding box center [952, 236] width 77 height 28
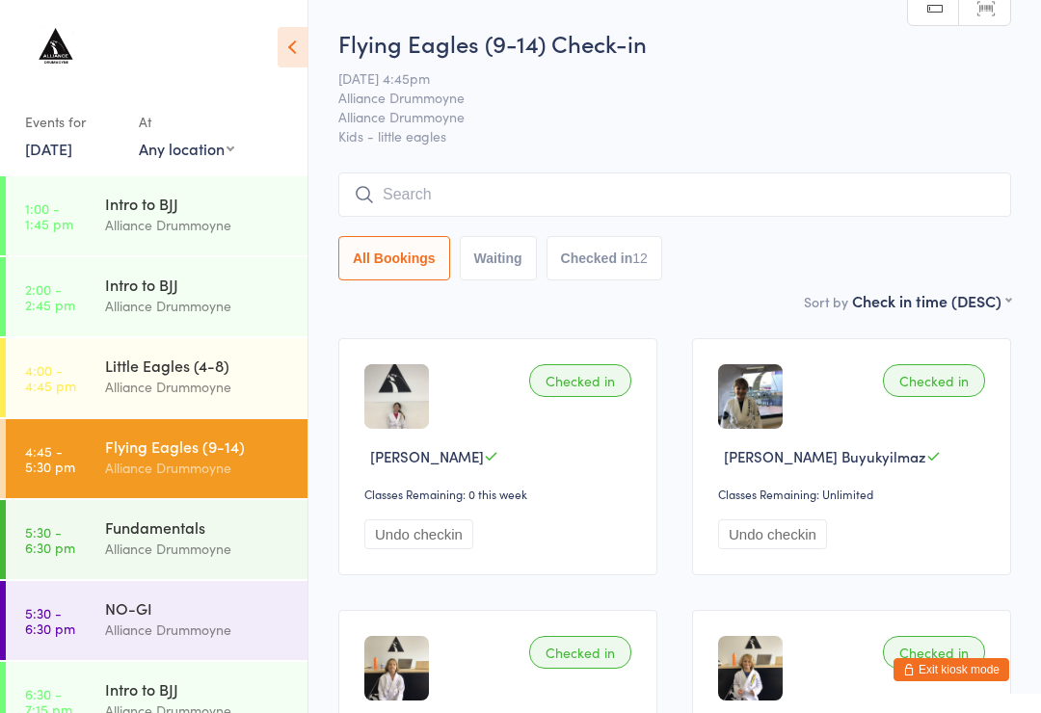
click at [738, 211] on input "search" at bounding box center [674, 194] width 673 height 44
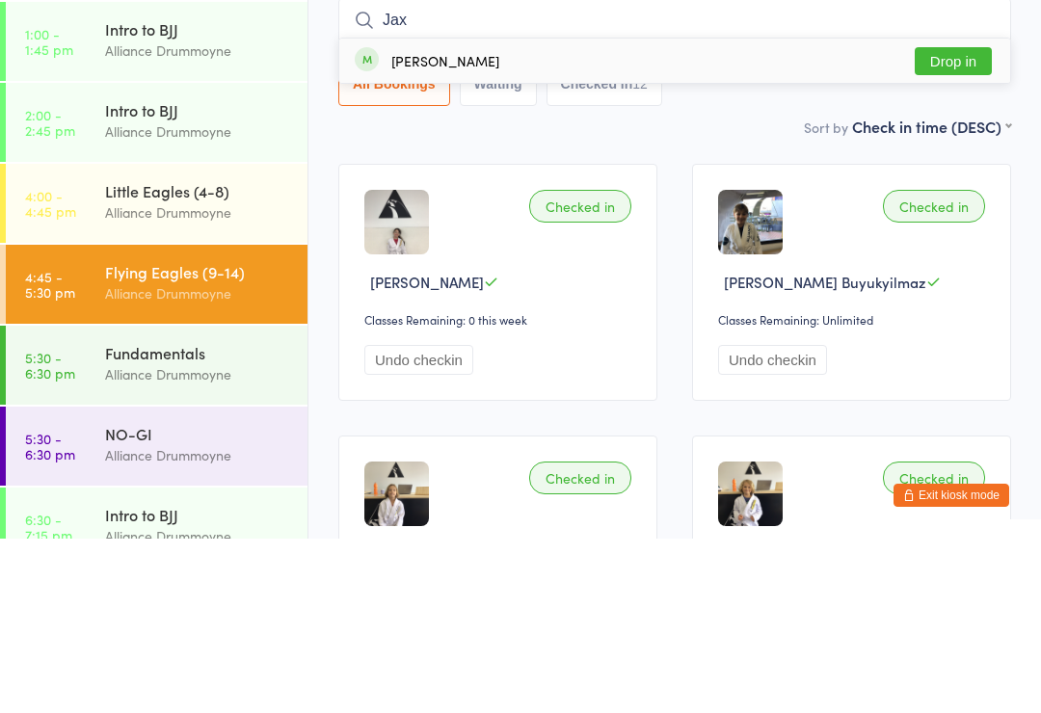
type input "Jax"
click at [796, 213] on div "[PERSON_NAME] Drop in" at bounding box center [674, 235] width 671 height 44
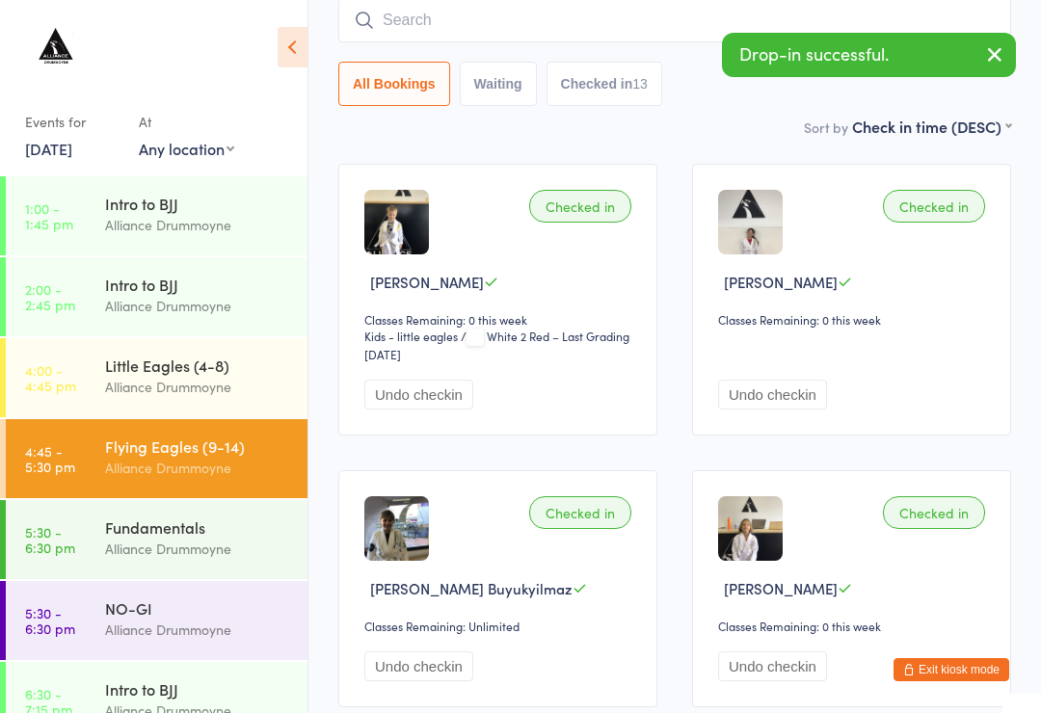
click at [988, 59] on icon "button" at bounding box center [994, 54] width 23 height 24
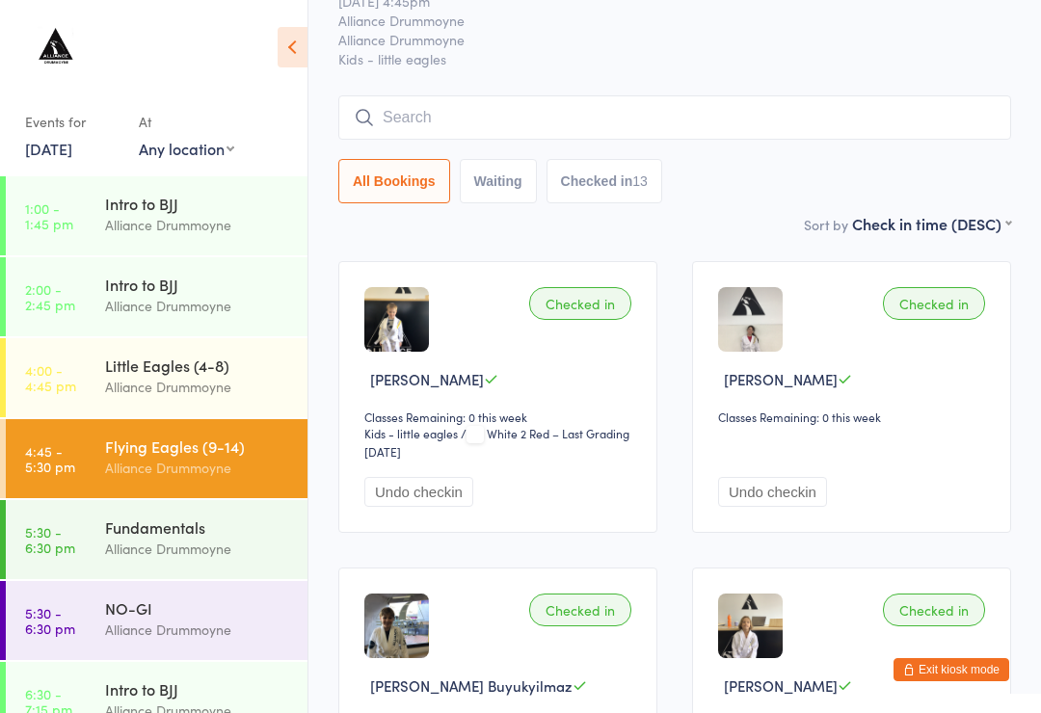
scroll to position [0, 0]
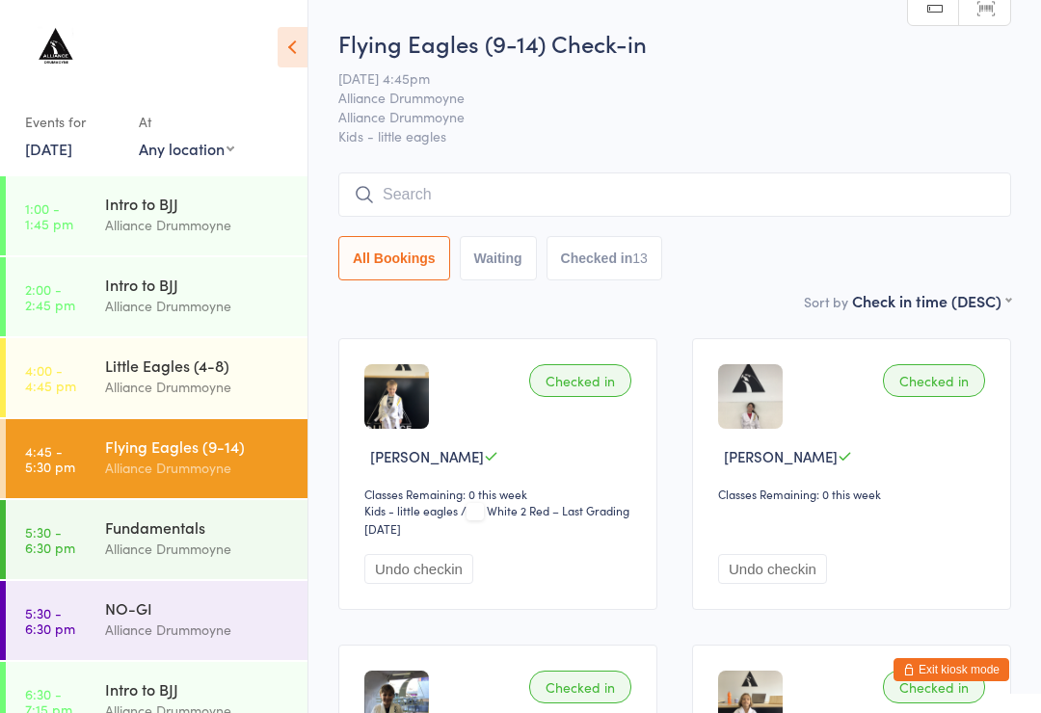
click at [724, 217] on input "search" at bounding box center [674, 194] width 673 height 44
click at [723, 217] on input "search" at bounding box center [674, 194] width 673 height 44
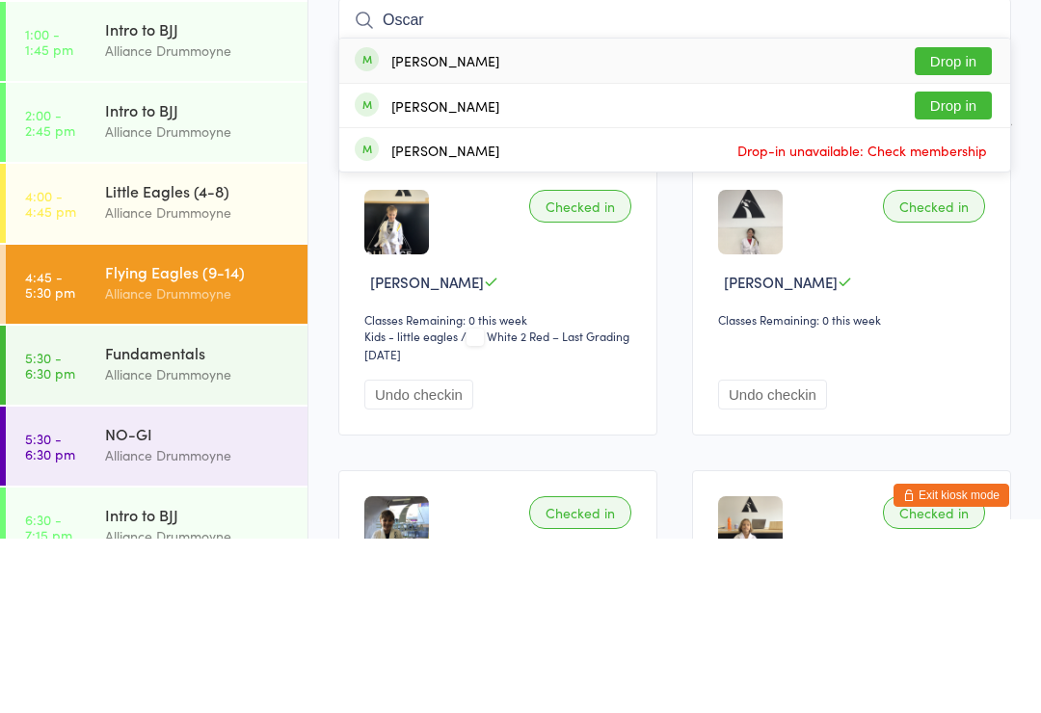
type input "Oscar"
click at [963, 266] on button "Drop in" at bounding box center [952, 280] width 77 height 28
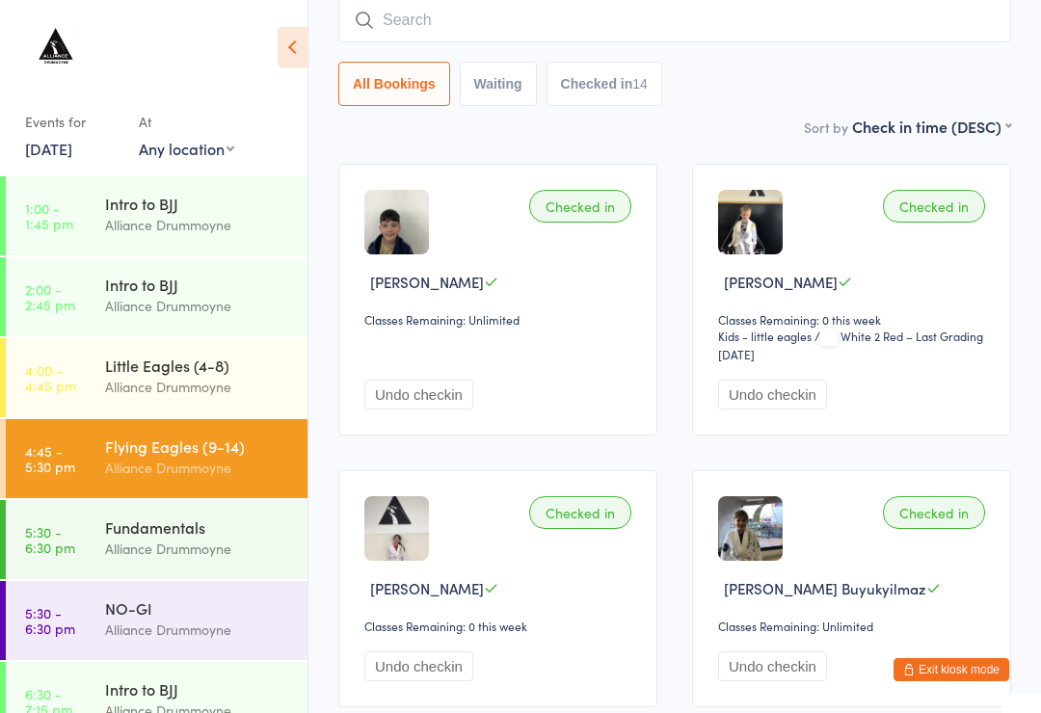
click at [397, 5] on input "search" at bounding box center [674, 20] width 673 height 44
type input "Sofi"
click at [394, 66] on div "[PERSON_NAME]" at bounding box center [445, 60] width 108 height 15
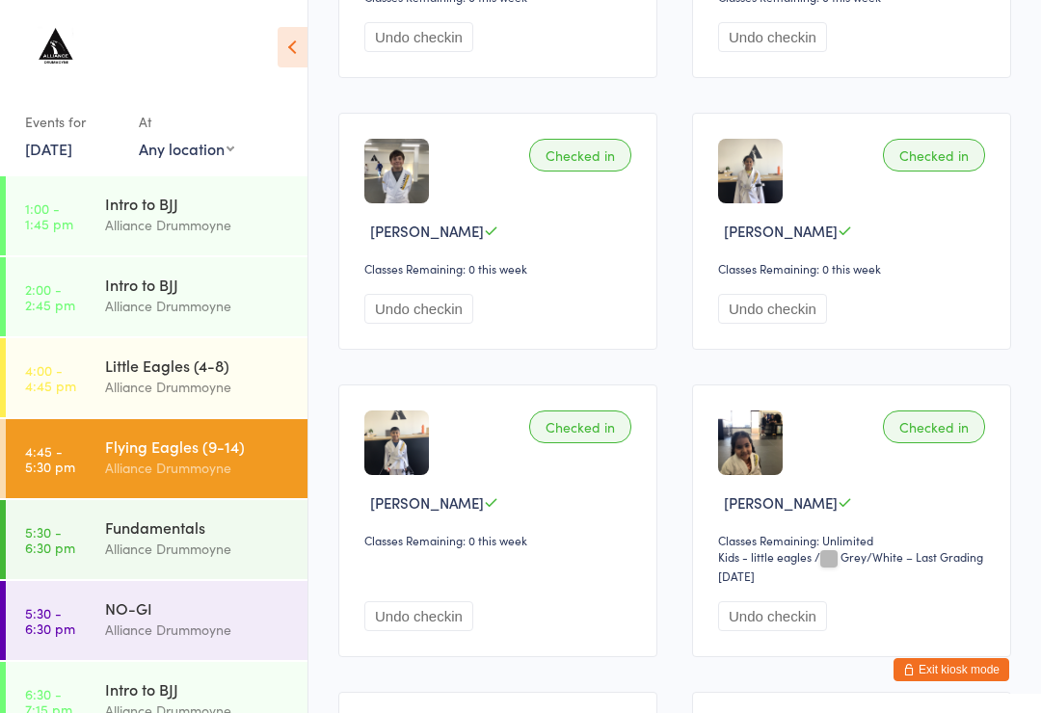
scroll to position [1379, 0]
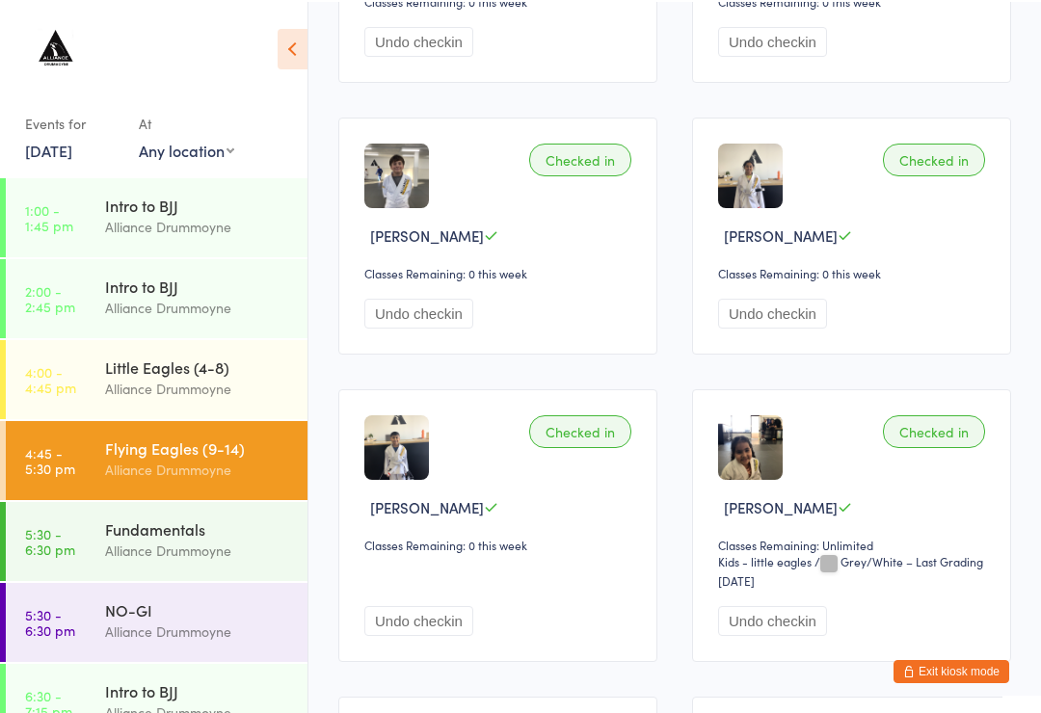
click at [195, 360] on div "Little Eagles (4-8)" at bounding box center [198, 365] width 186 height 21
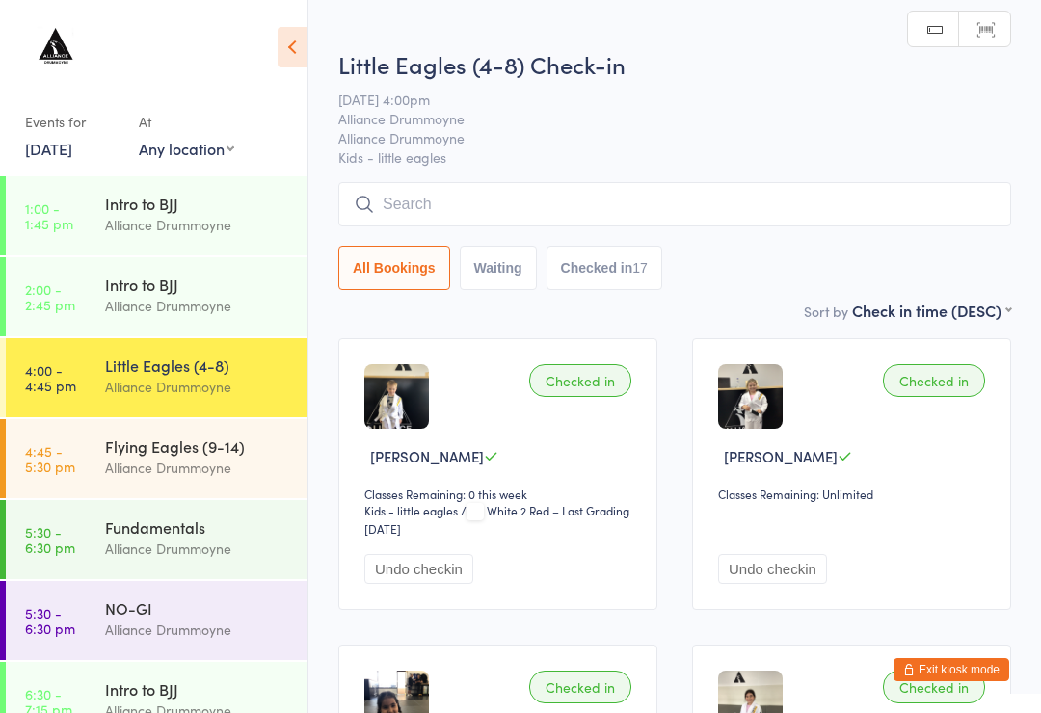
click at [171, 462] on div "Alliance Drummoyne" at bounding box center [198, 468] width 186 height 22
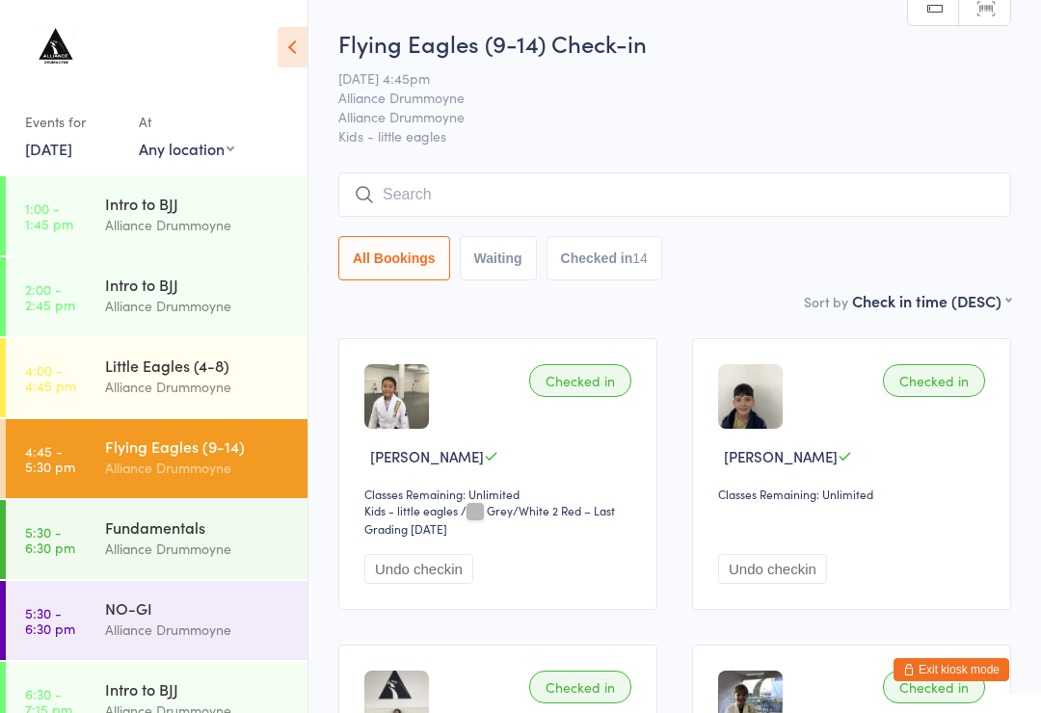
click at [789, 181] on input "search" at bounding box center [674, 194] width 673 height 44
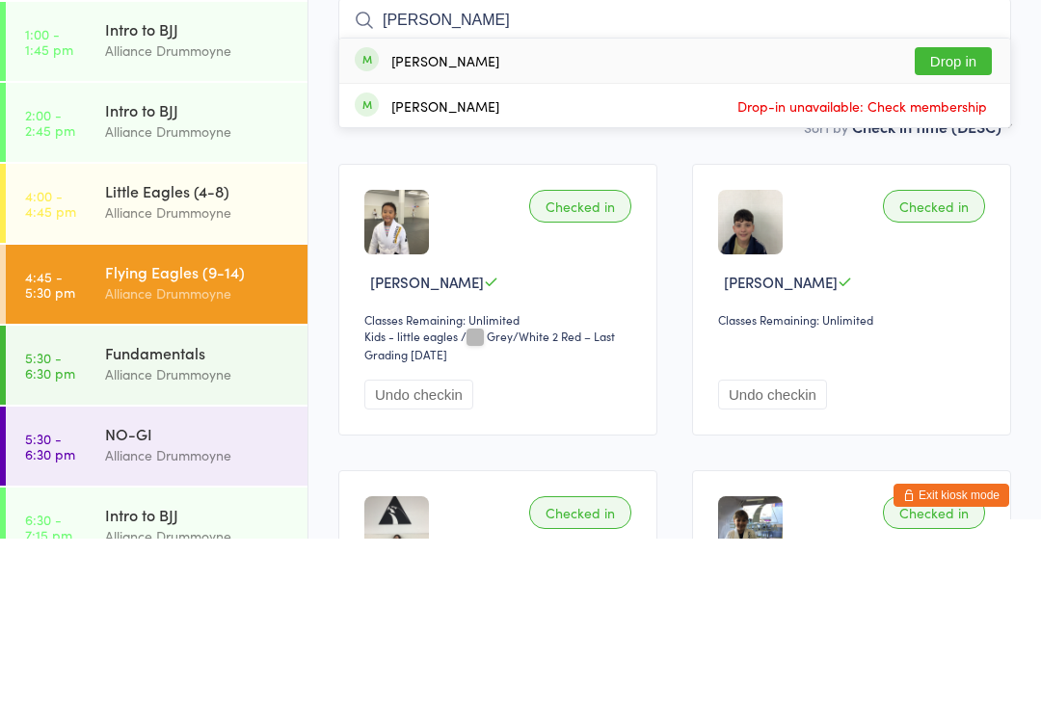
type input "[PERSON_NAME]"
click at [939, 222] on button "Drop in" at bounding box center [952, 236] width 77 height 28
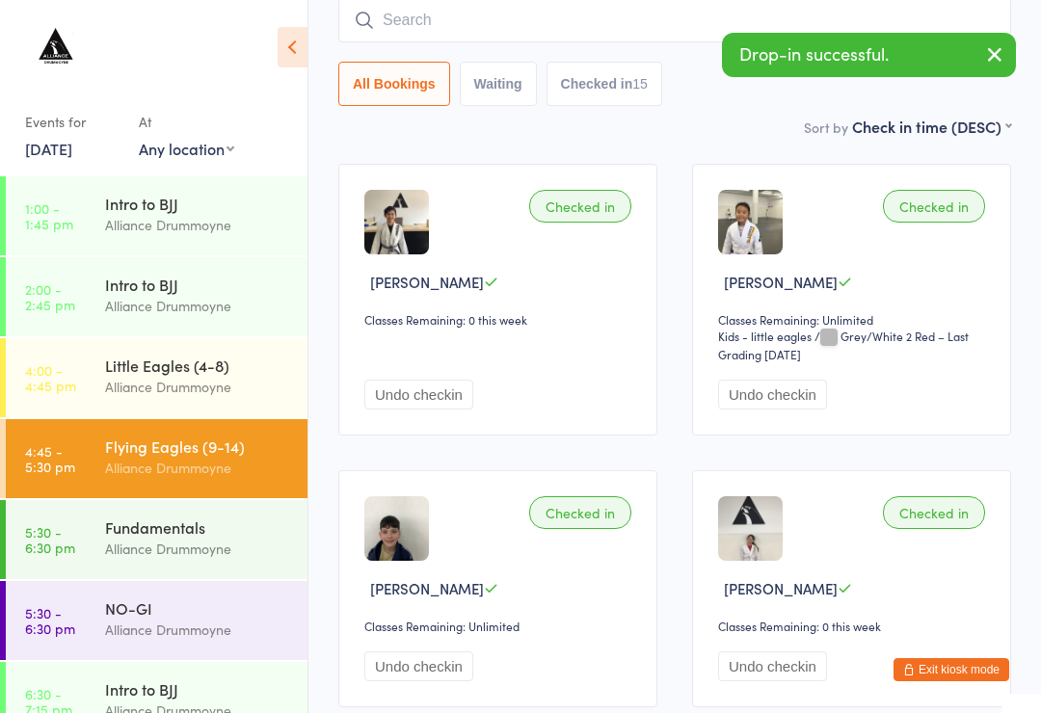
click at [442, 40] on input "search" at bounding box center [674, 20] width 673 height 44
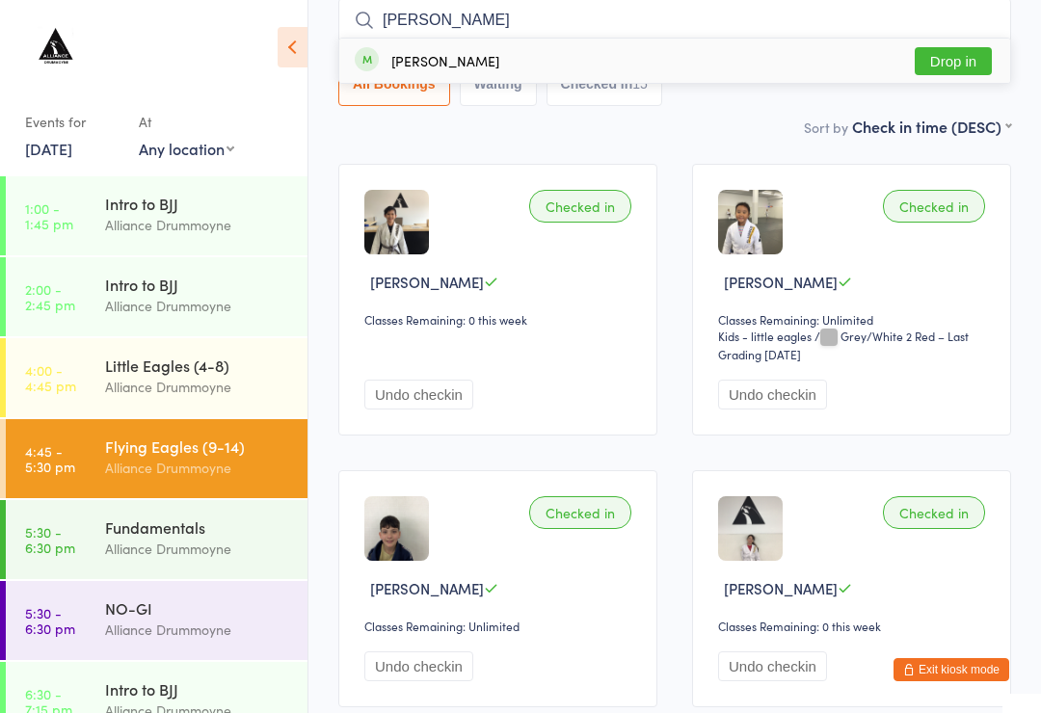
type input "[PERSON_NAME]"
click at [966, 62] on button "Drop in" at bounding box center [952, 61] width 77 height 28
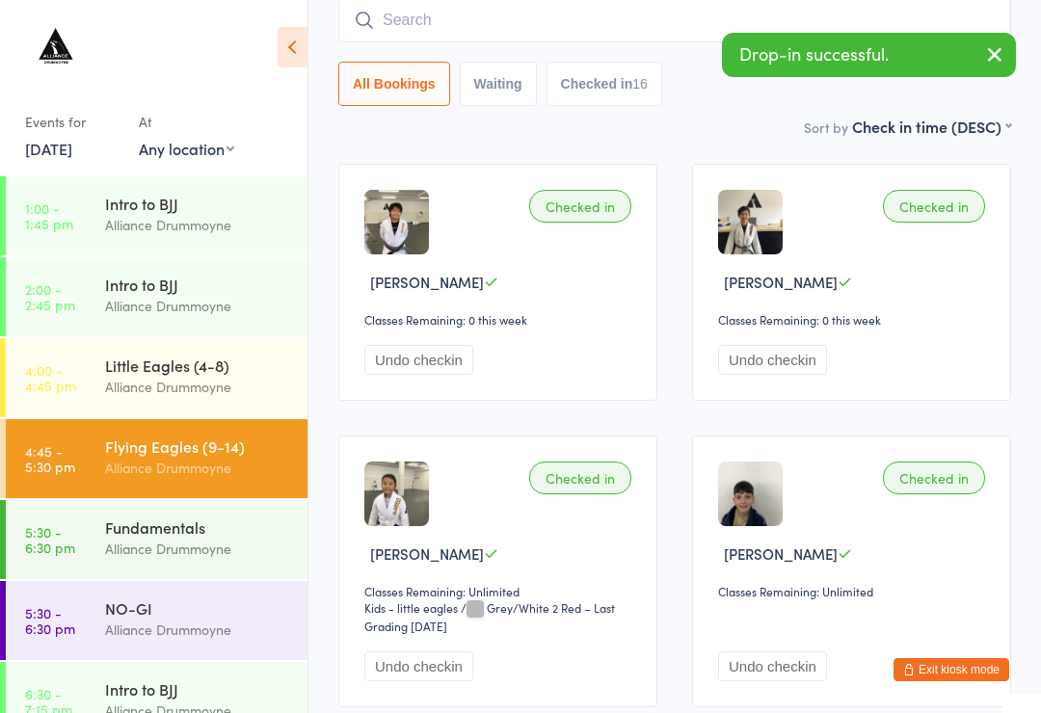
click at [549, 33] on input "search" at bounding box center [674, 20] width 673 height 44
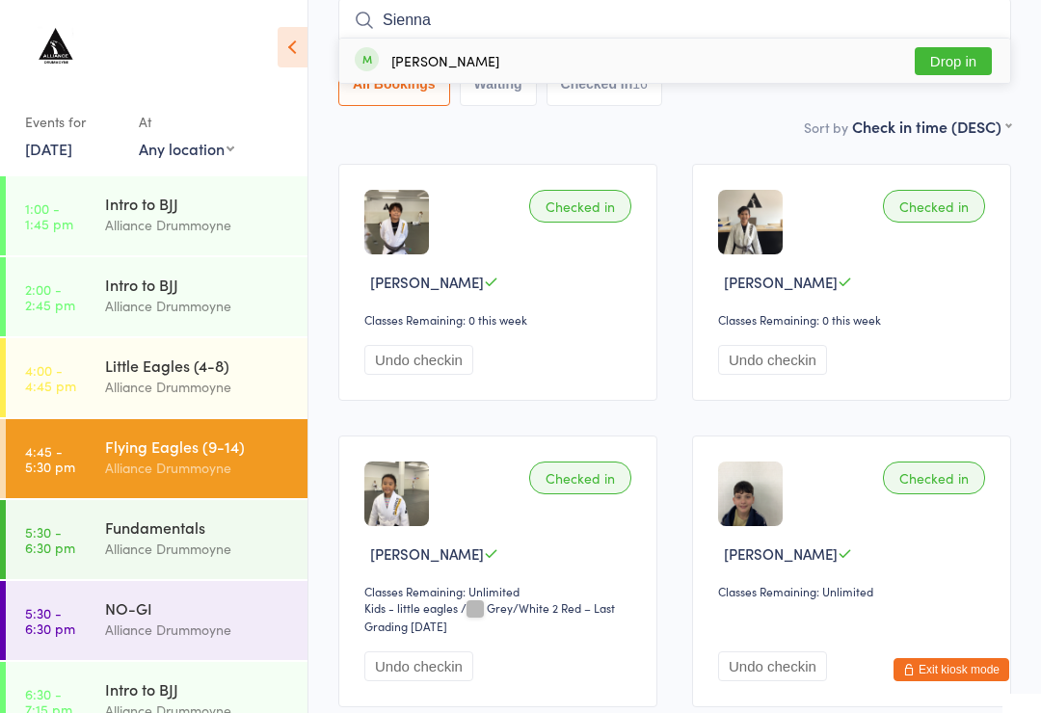
type input "Sienna"
click at [937, 66] on button "Drop in" at bounding box center [952, 61] width 77 height 28
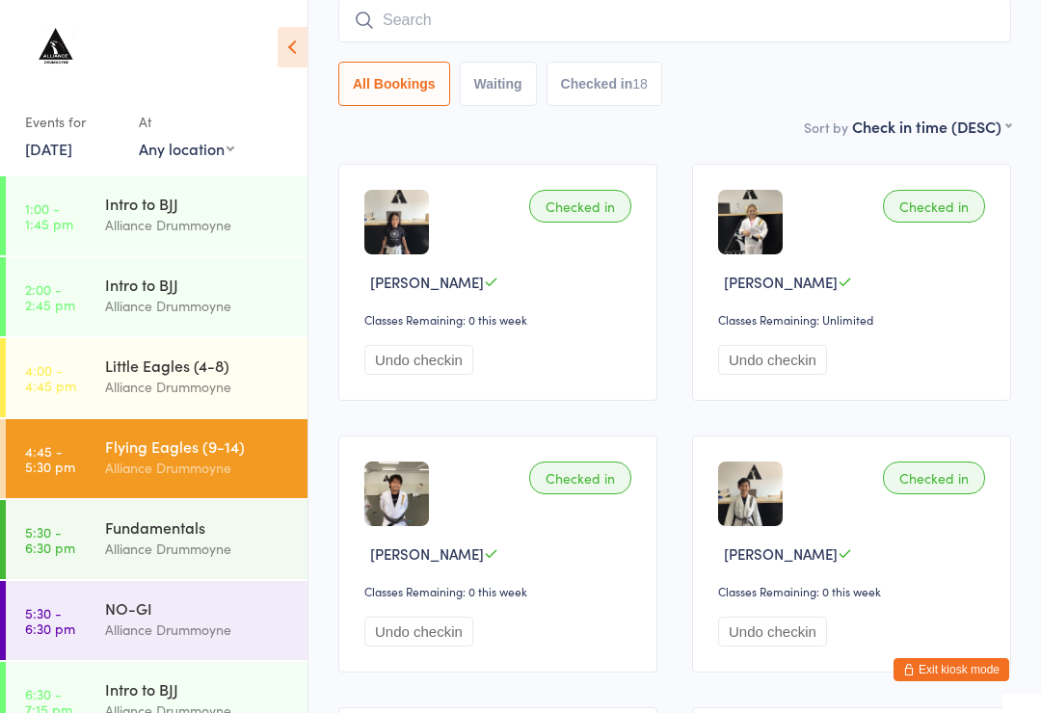
click at [489, 57] on div "All Bookings Waiting Checked in 18" at bounding box center [674, 52] width 673 height 108
click at [518, 31] on input "search" at bounding box center [674, 20] width 673 height 44
type input "Eyee"
click at [449, 57] on div "[PERSON_NAME]" at bounding box center [445, 60] width 108 height 15
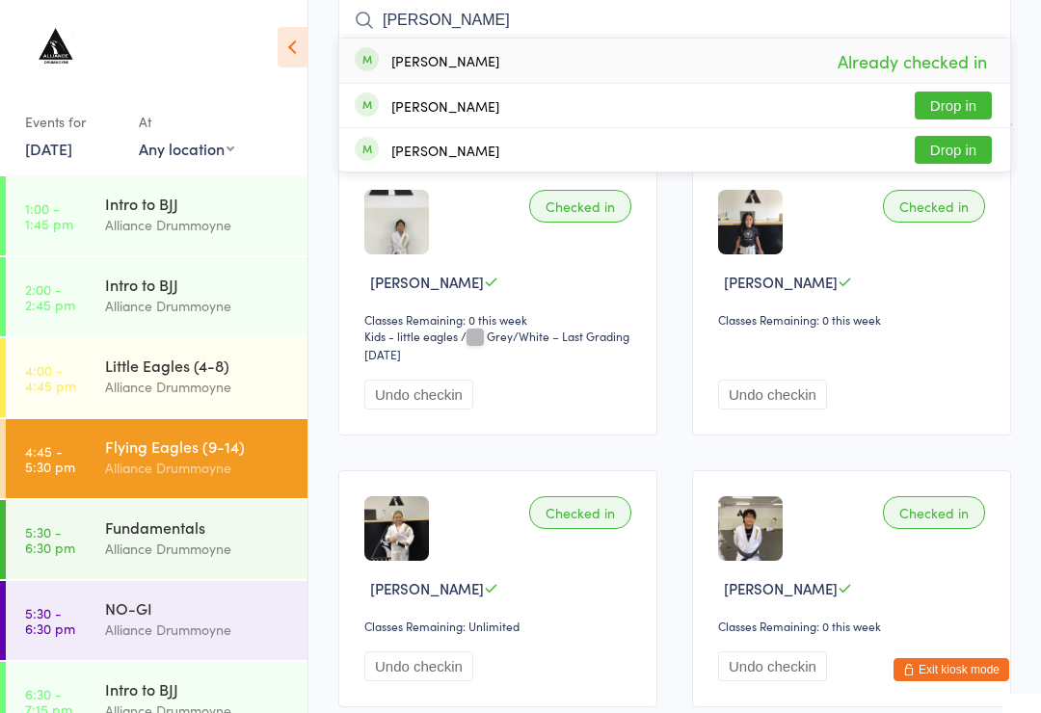
type input "[PERSON_NAME]"
click at [498, 114] on div "[PERSON_NAME]" at bounding box center [445, 105] width 108 height 15
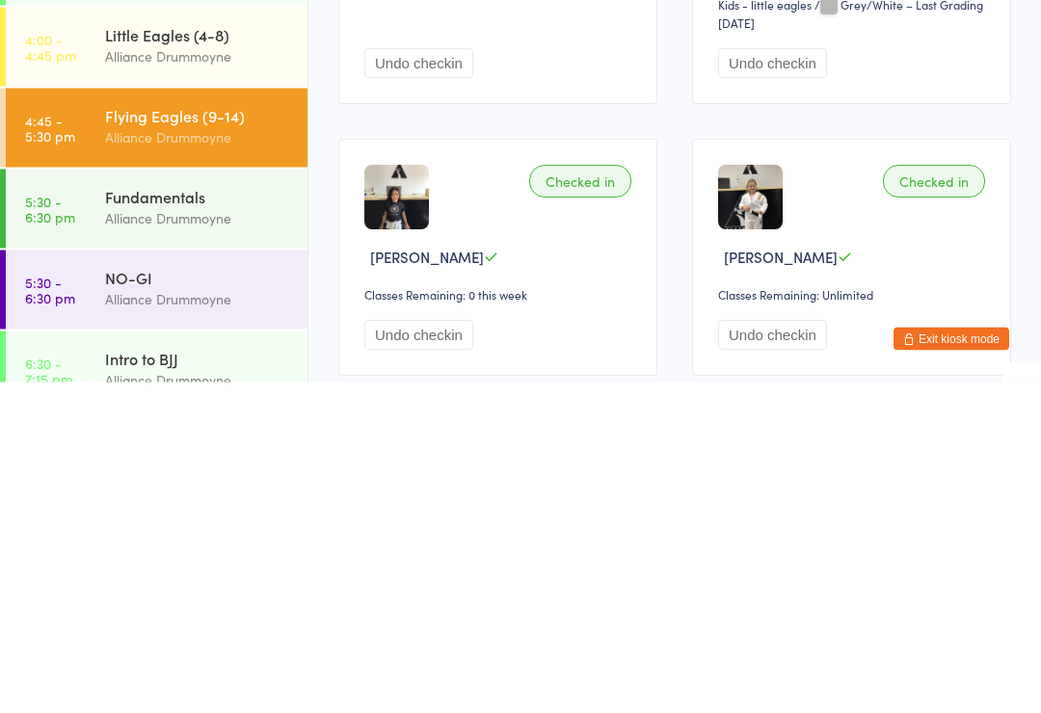
click at [212, 538] on div "Alliance Drummoyne" at bounding box center [198, 549] width 186 height 22
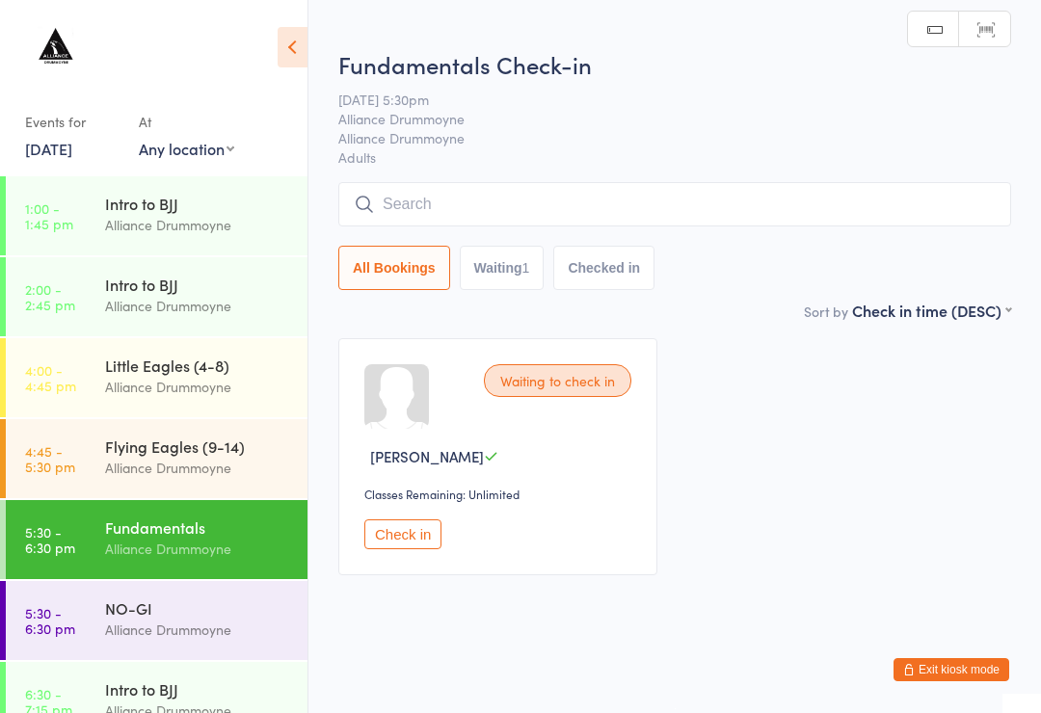
click at [520, 204] on input "search" at bounding box center [674, 204] width 673 height 44
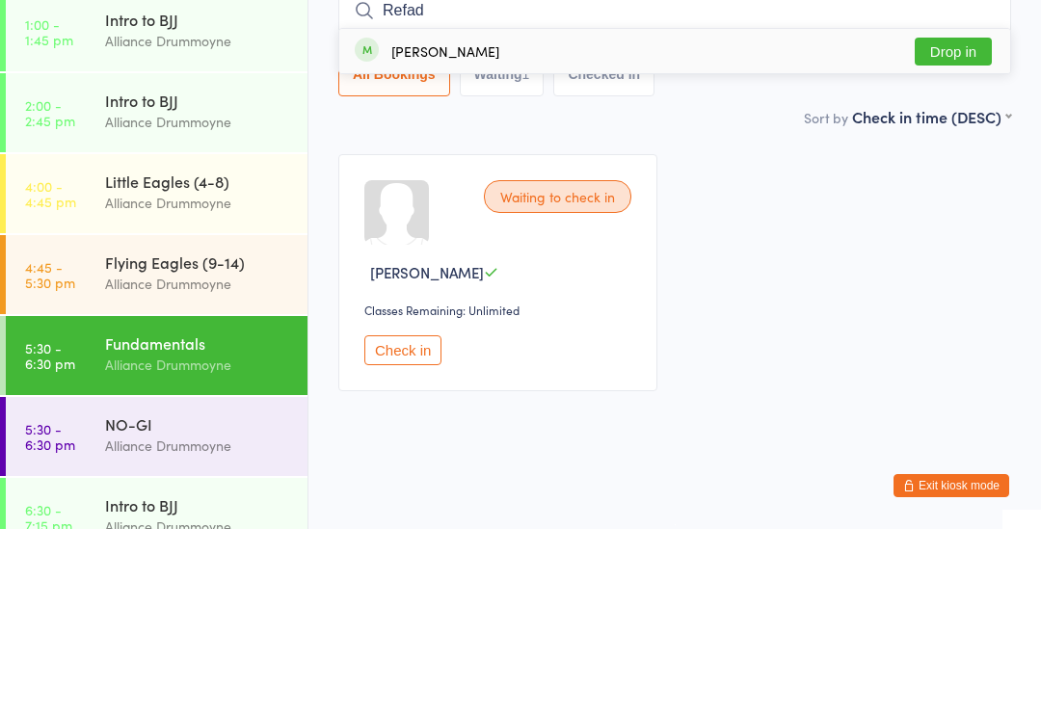
type input "Refad"
click at [566, 213] on div "[PERSON_NAME] Drop in" at bounding box center [674, 235] width 671 height 44
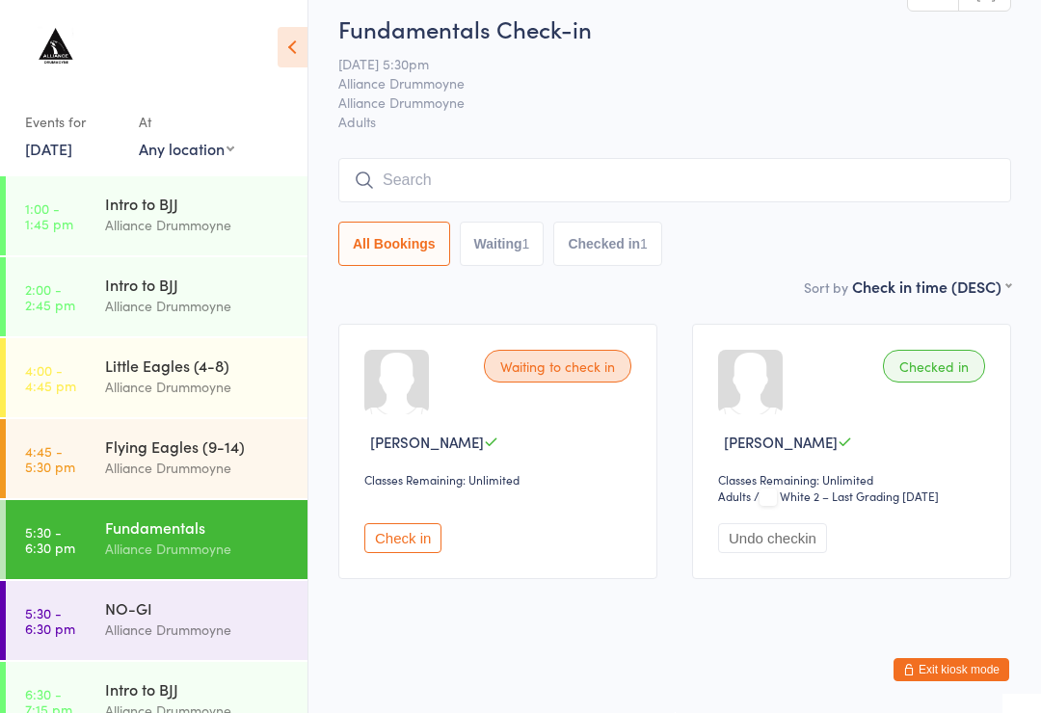
click at [435, 541] on button "Check in" at bounding box center [402, 538] width 77 height 30
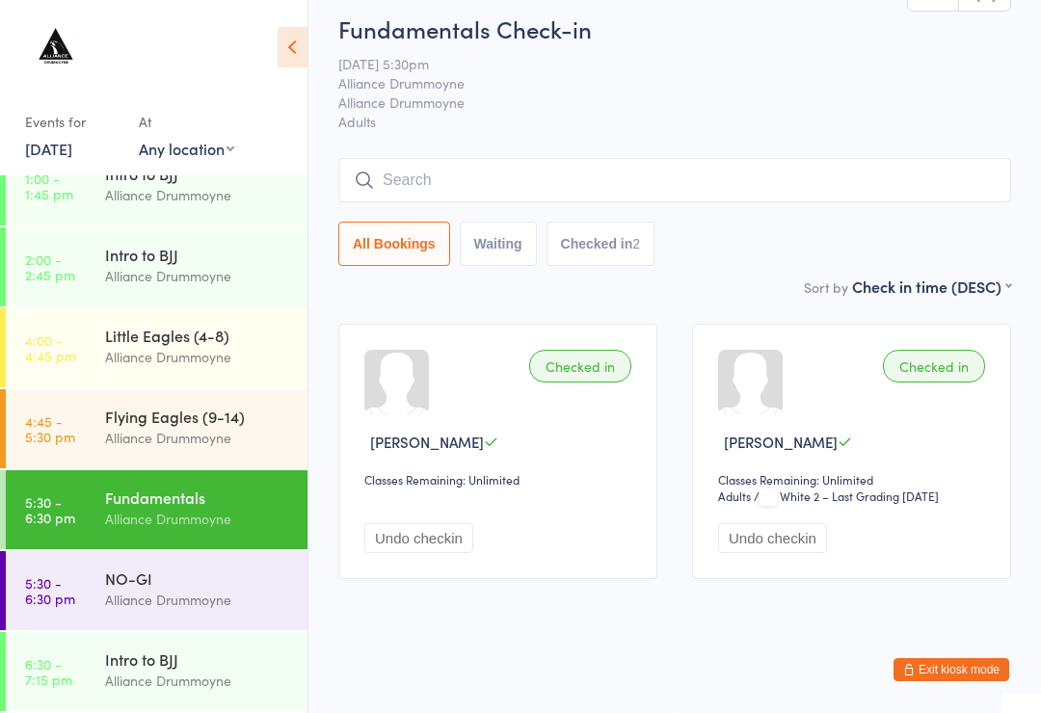
scroll to position [272, 0]
click at [659, 181] on input "search" at bounding box center [674, 180] width 673 height 44
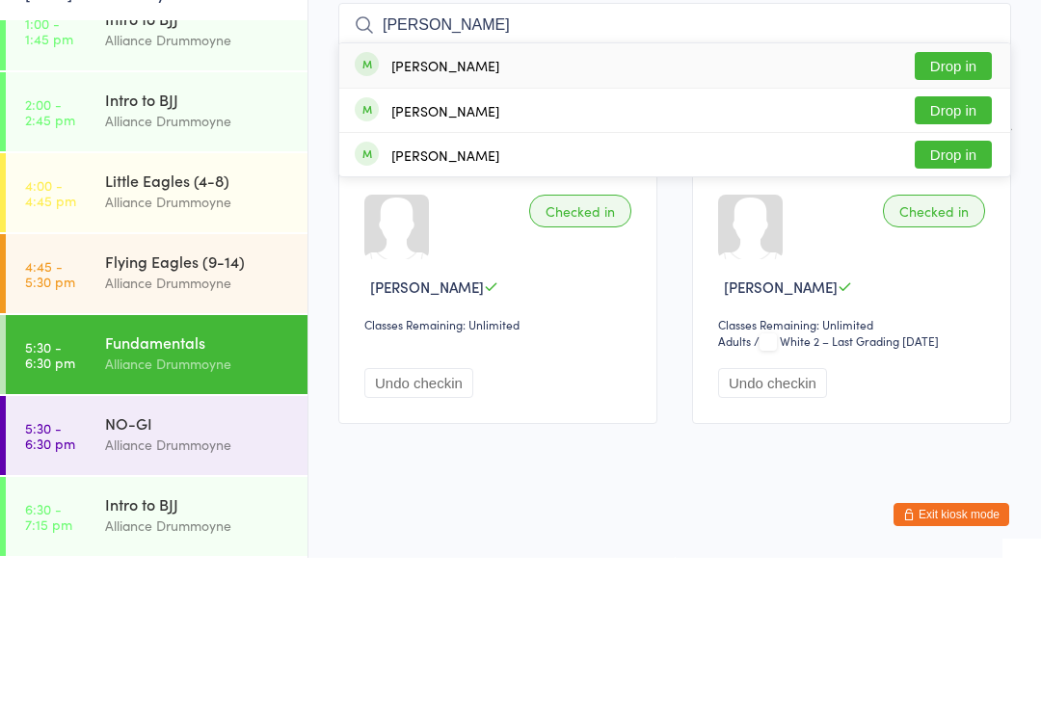
type input "[PERSON_NAME]"
click at [961, 207] on button "Drop in" at bounding box center [952, 221] width 77 height 28
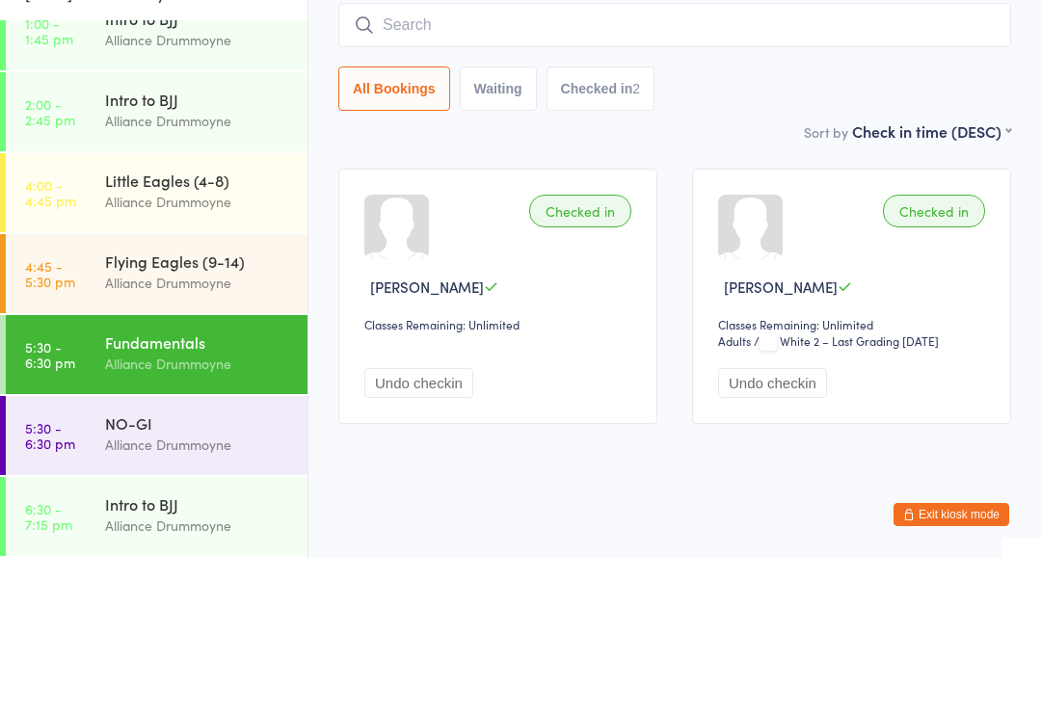
scroll to position [38, 0]
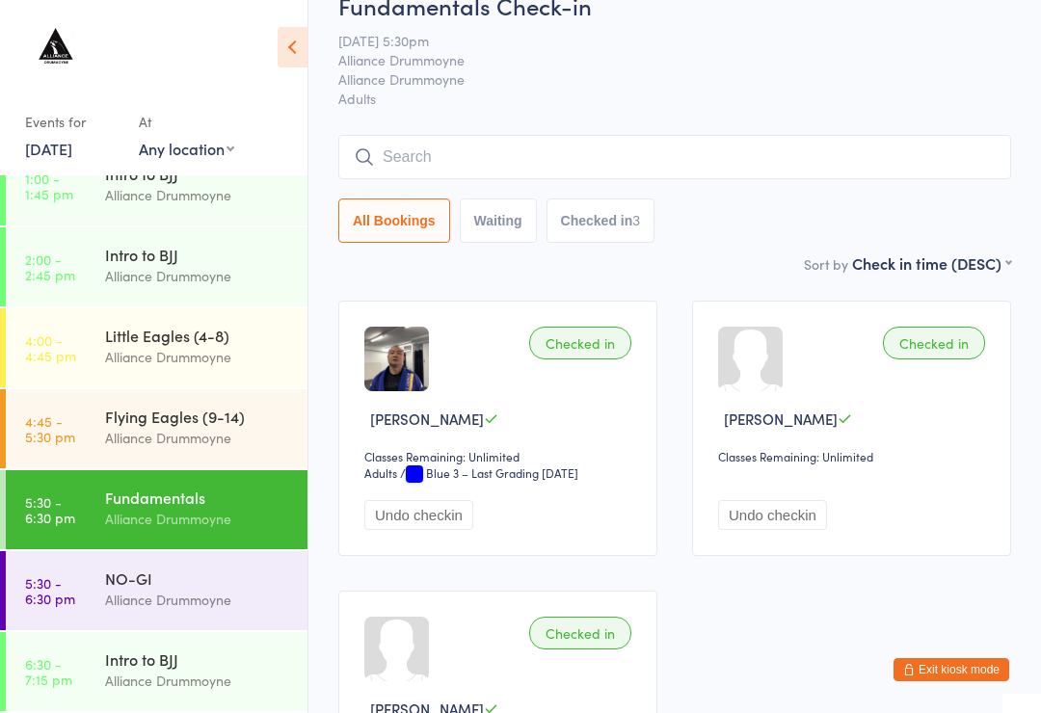
click at [603, 147] on input "search" at bounding box center [674, 157] width 673 height 44
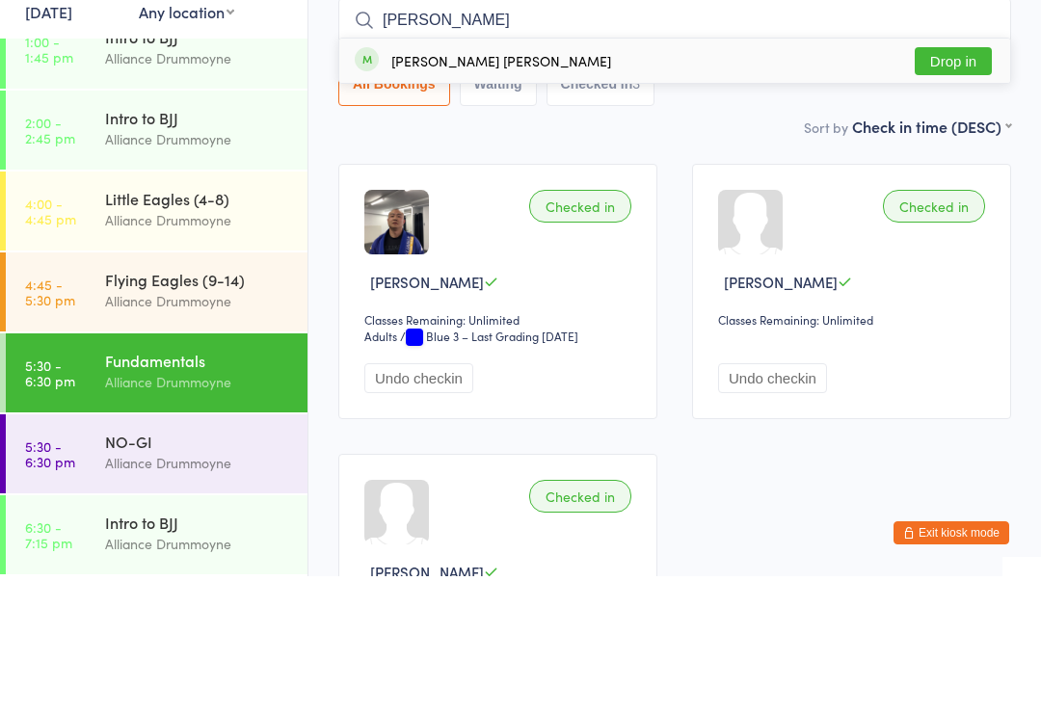
type input "[PERSON_NAME]"
click at [955, 184] on button "Drop in" at bounding box center [952, 198] width 77 height 28
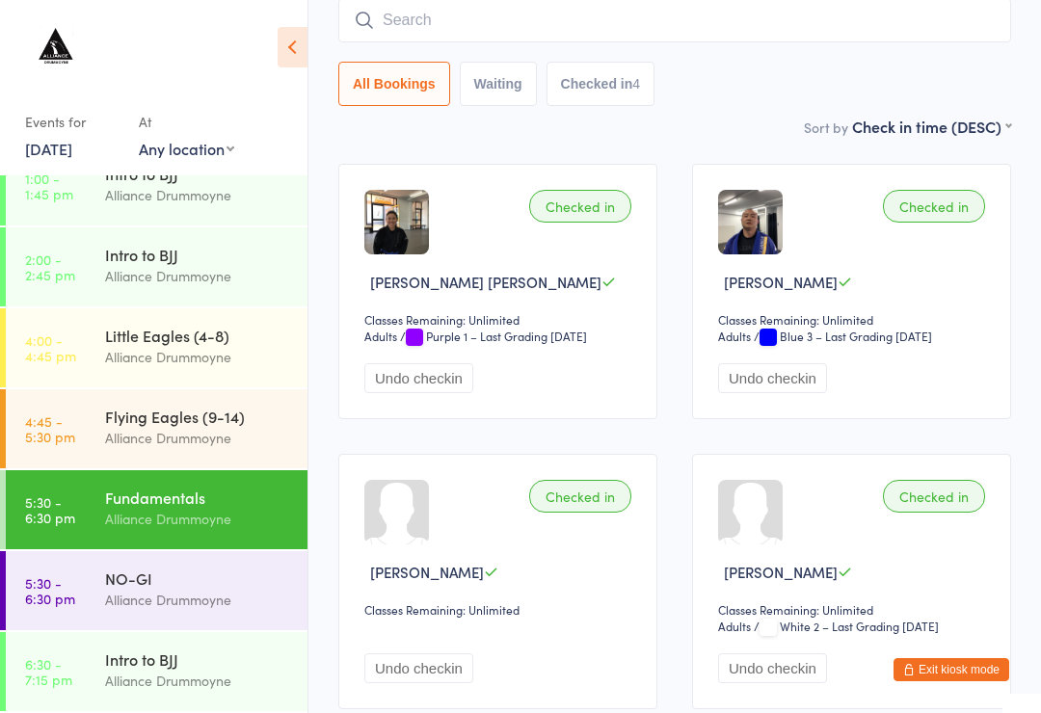
click at [534, 42] on input "search" at bounding box center [674, 20] width 673 height 44
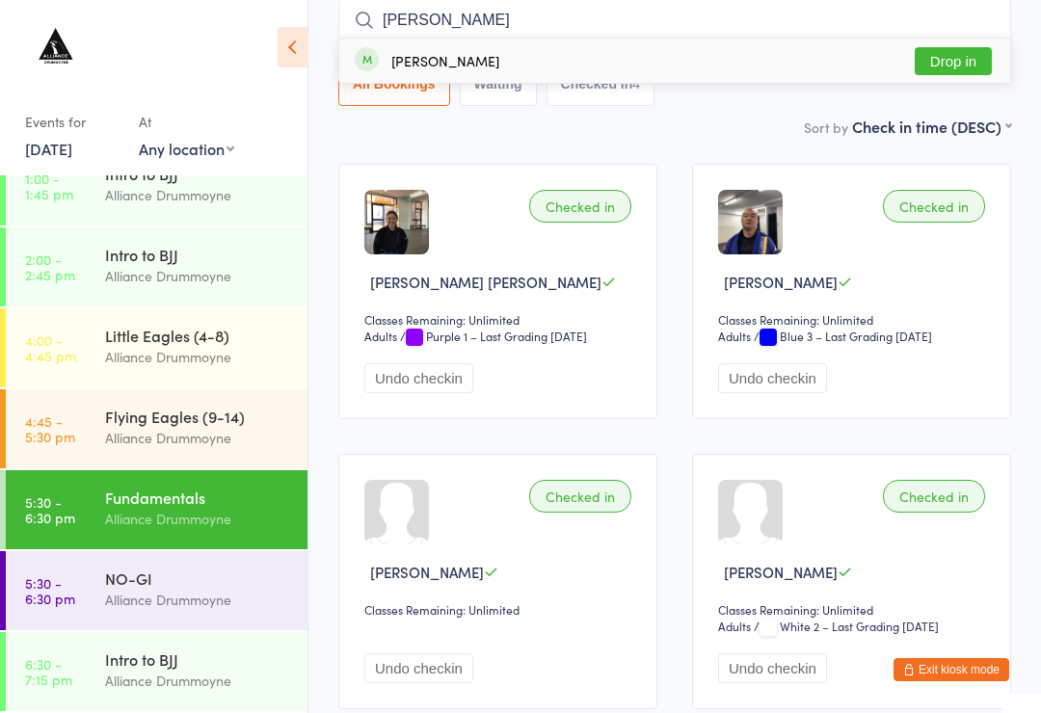
type input "[PERSON_NAME]"
click at [945, 70] on button "Drop in" at bounding box center [952, 61] width 77 height 28
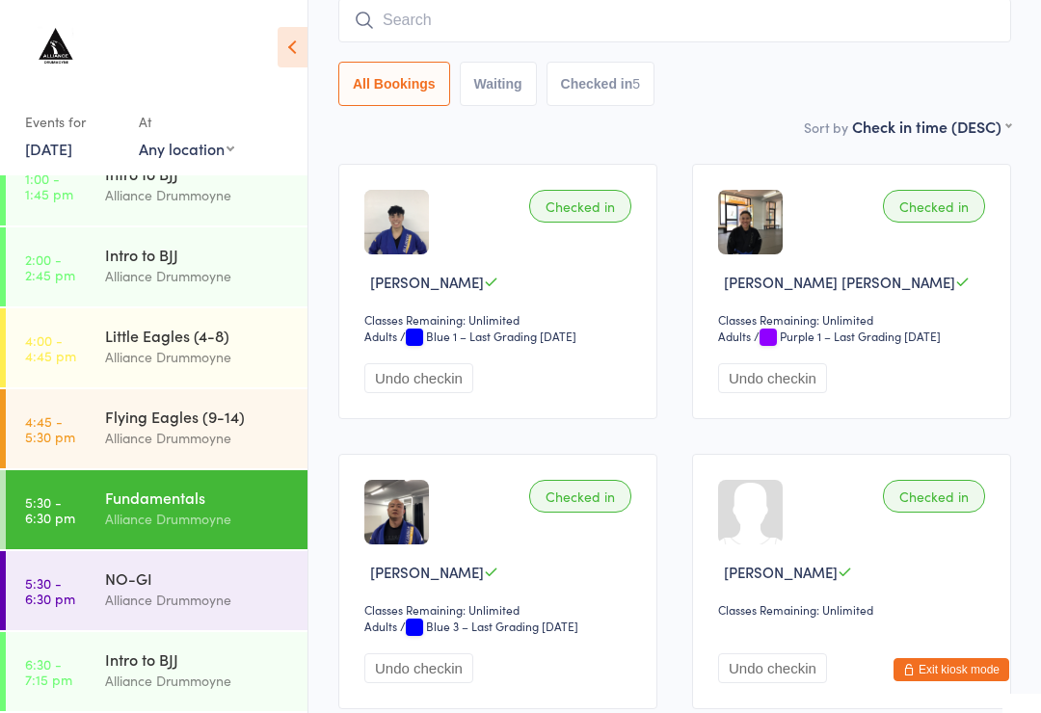
click at [473, 30] on input "search" at bounding box center [674, 20] width 673 height 44
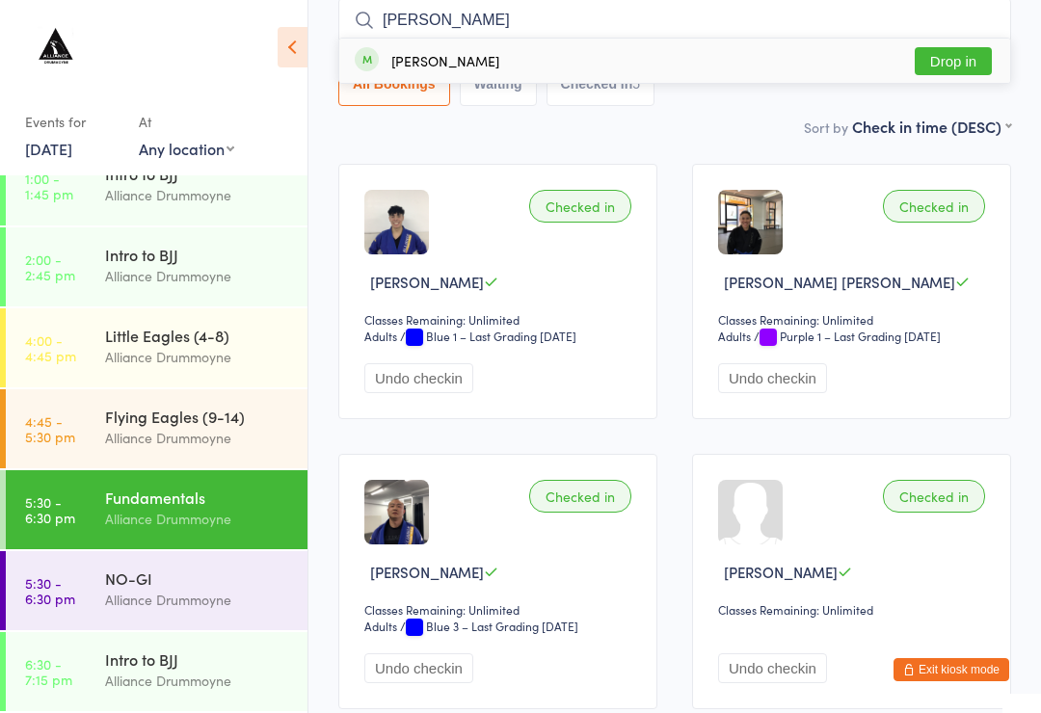
type input "[PERSON_NAME]"
click at [975, 65] on button "Drop in" at bounding box center [952, 61] width 77 height 28
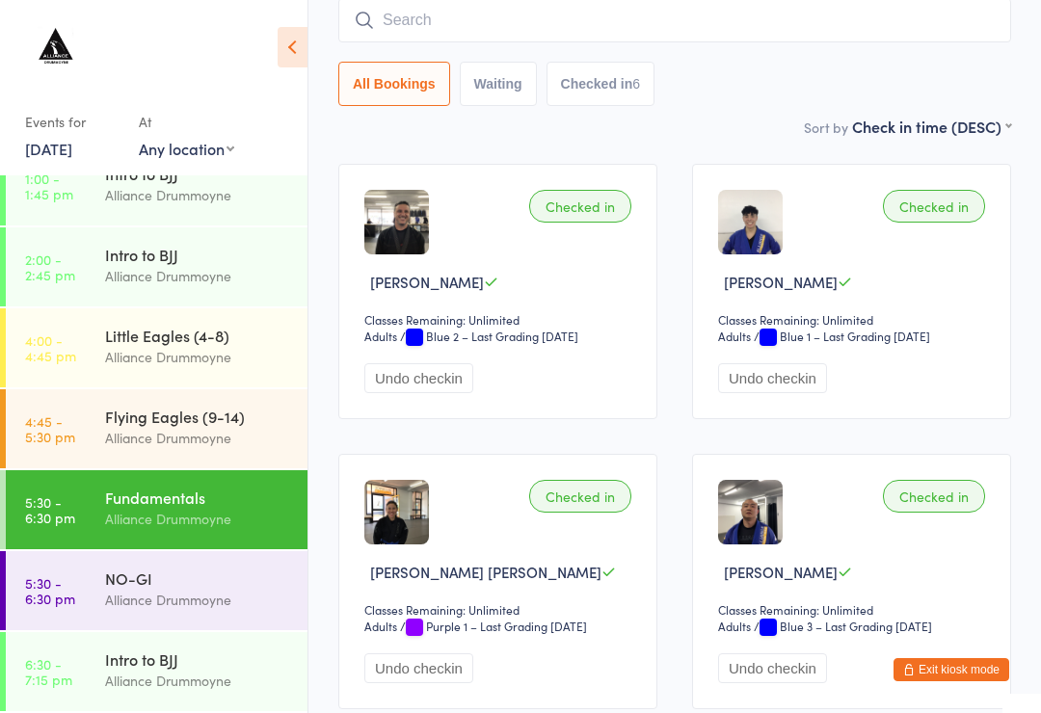
click at [651, 42] on input "search" at bounding box center [674, 20] width 673 height 44
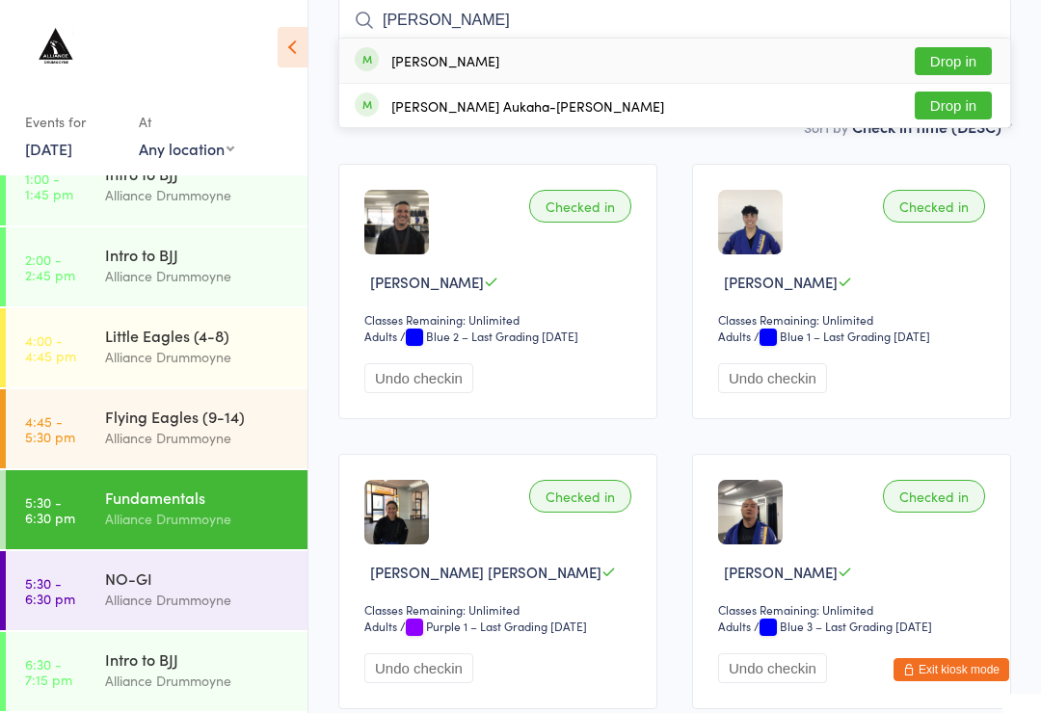
type input "[PERSON_NAME]"
click at [971, 73] on button "Drop in" at bounding box center [952, 61] width 77 height 28
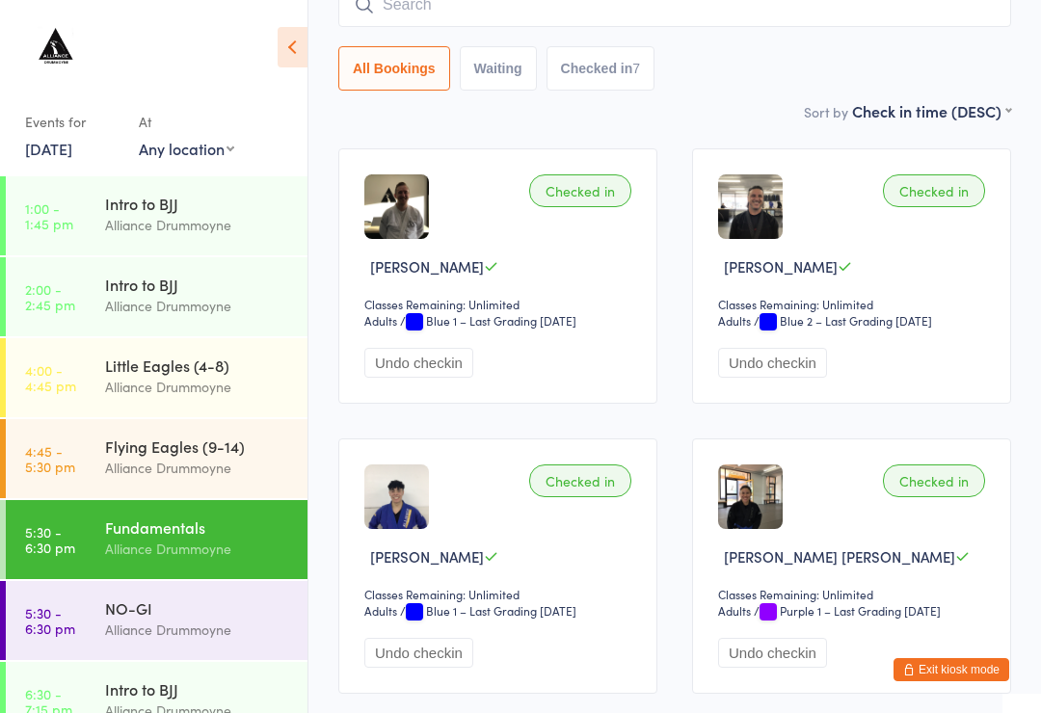
scroll to position [0, 0]
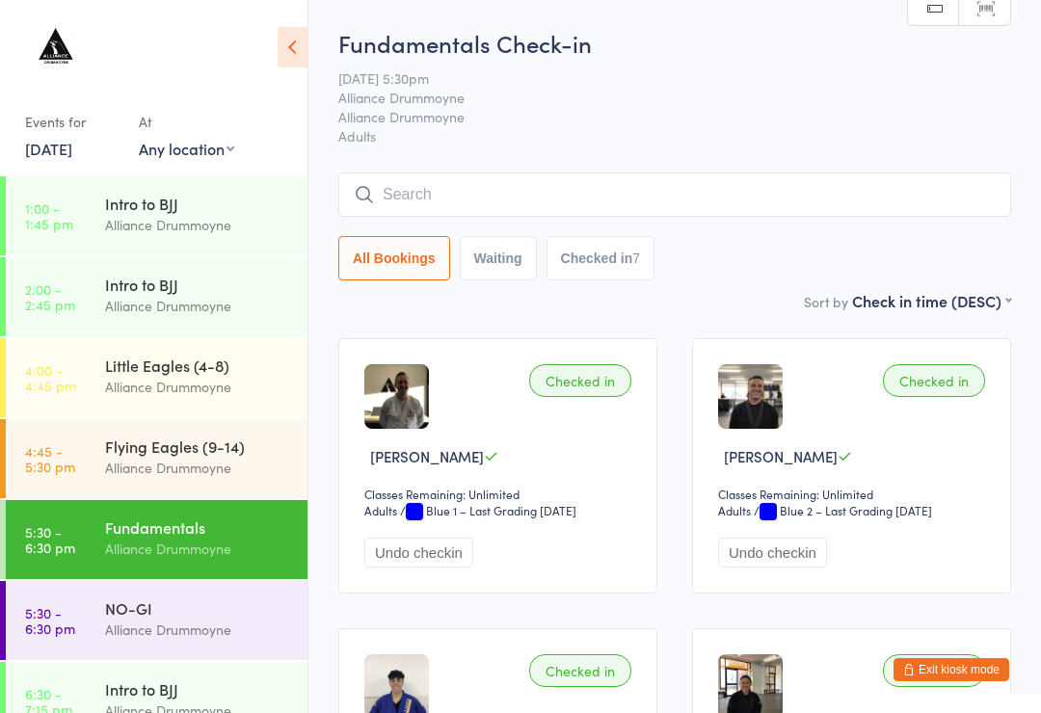
click at [413, 202] on input "search" at bounding box center [674, 194] width 673 height 44
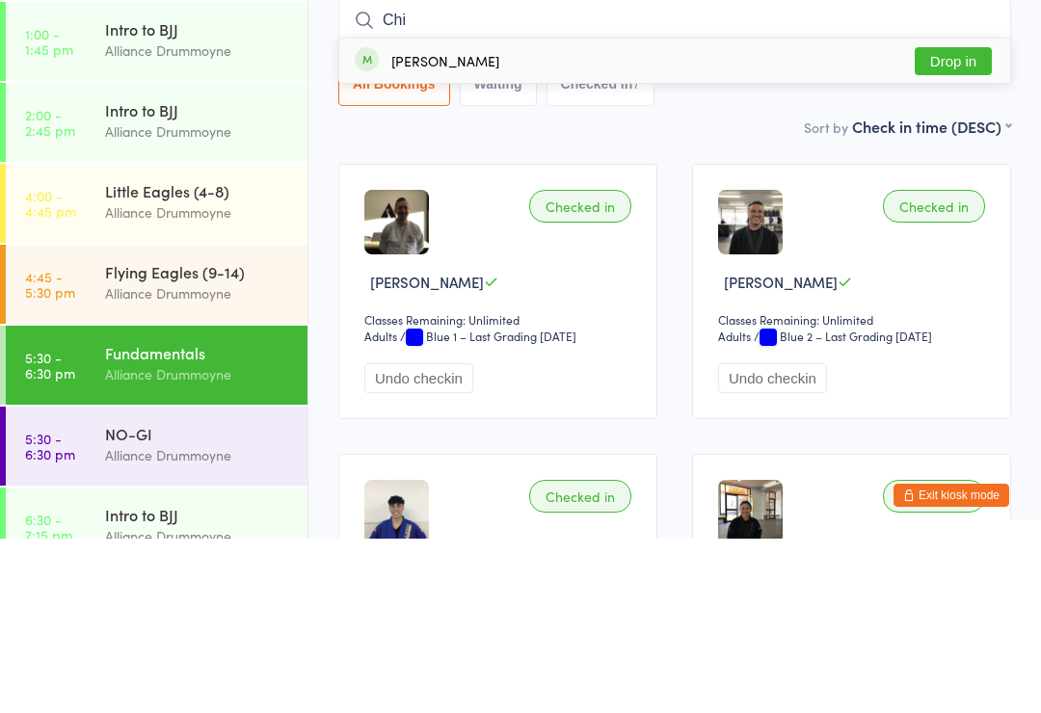
type input "Chi"
click at [447, 227] on div "[PERSON_NAME]" at bounding box center [445, 234] width 108 height 15
